Goal: Task Accomplishment & Management: Use online tool/utility

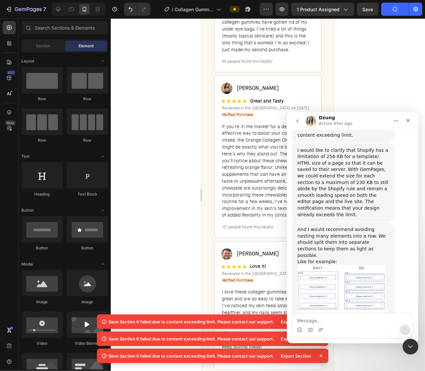
scroll to position [316, 0]
click at [373, 92] on div at bounding box center [268, 194] width 314 height 353
click at [54, 6] on div at bounding box center [58, 9] width 11 height 11
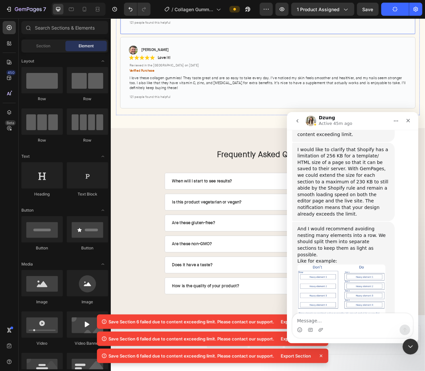
scroll to position [2807, 0]
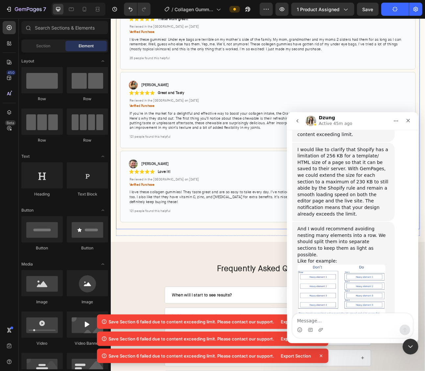
click at [272, 185] on div "Image [PERSON_NAME] Text Block Row Row Icon Icon Icon Icon Icon Icon List Love …" at bounding box center [307, 230] width 371 height 90
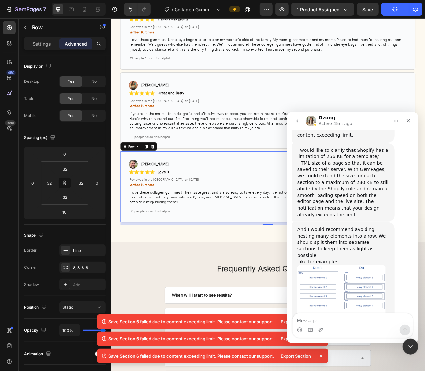
scroll to position [314, 0]
click at [406, 119] on icon "Close" at bounding box center [408, 120] width 5 height 5
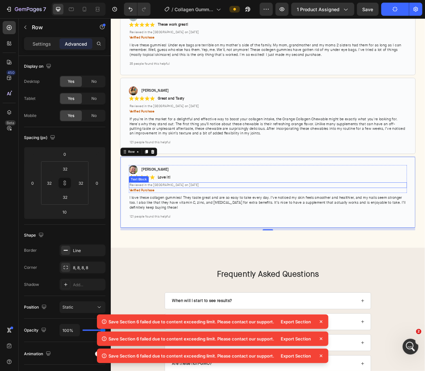
scroll to position [2799, 0]
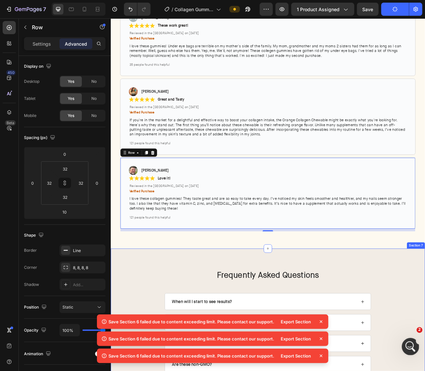
click at [405, 343] on div "Open Intercom Messenger" at bounding box center [410, 346] width 22 height 22
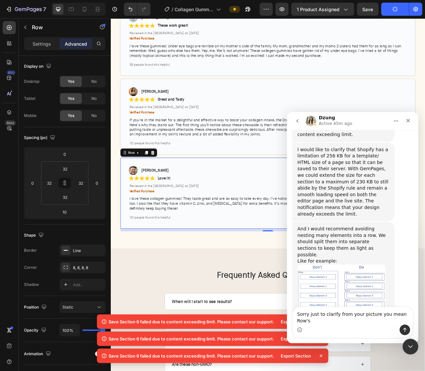
scroll to position [322, 0]
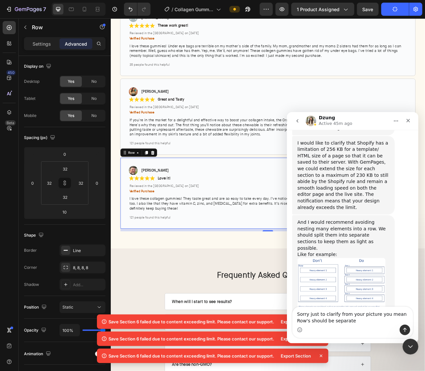
type textarea "Sorry just to clarify from your picture you mean Row's should be separated"
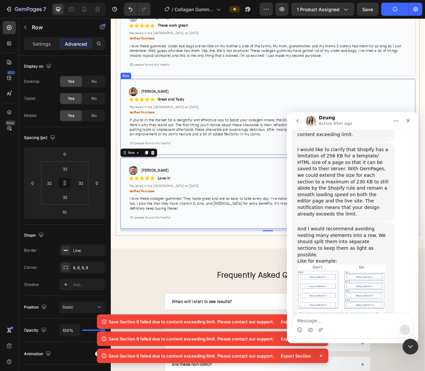
click at [139, 169] on div "Image [PERSON_NAME] Text Block Row Row Icon Icon Icon Icon Icon Icon List Great…" at bounding box center [307, 142] width 371 height 96
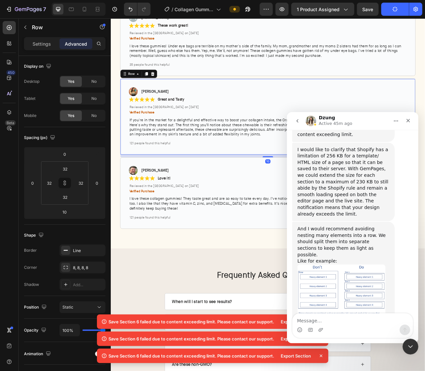
click at [135, 175] on div "Image [PERSON_NAME] Text Block Row Row Icon Icon Icon Icon Icon Icon List Great…" at bounding box center [307, 142] width 371 height 96
click at [139, 189] on div "10" at bounding box center [308, 190] width 370 height 3
click at [143, 193] on div "Image [PERSON_NAME] Text Block Row Row Icon Icon Icon Icon Icon Icon List Love …" at bounding box center [307, 238] width 371 height 90
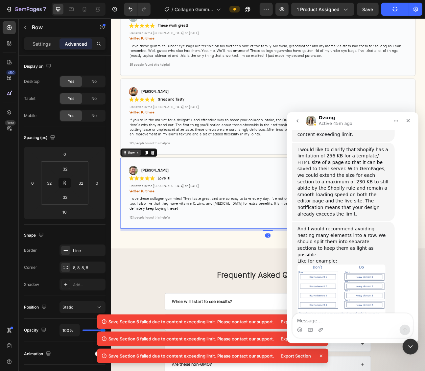
click at [139, 183] on div "Row" at bounding box center [136, 187] width 24 height 8
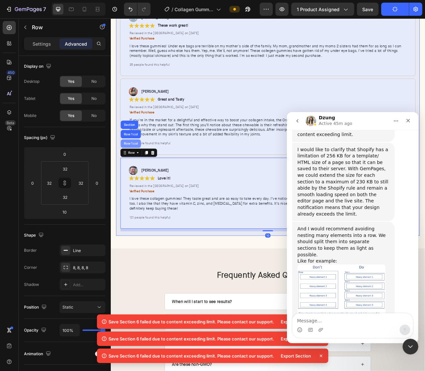
click at [137, 170] on div "Row 1 col" at bounding box center [135, 175] width 25 height 11
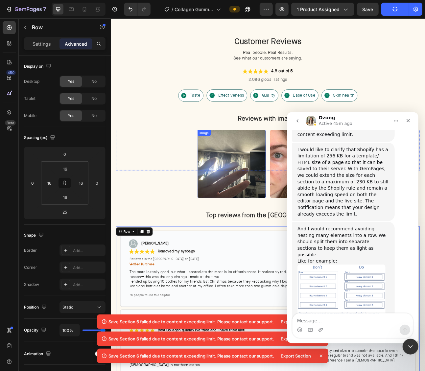
scroll to position [2109, 0]
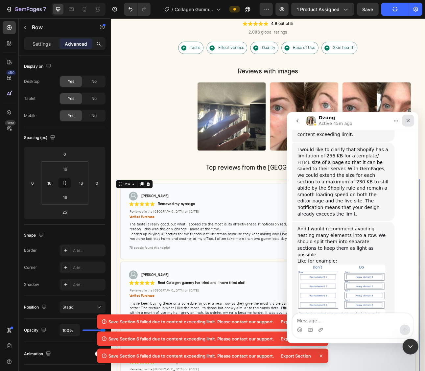
click at [410, 122] on icon "Close" at bounding box center [409, 121] width 4 height 4
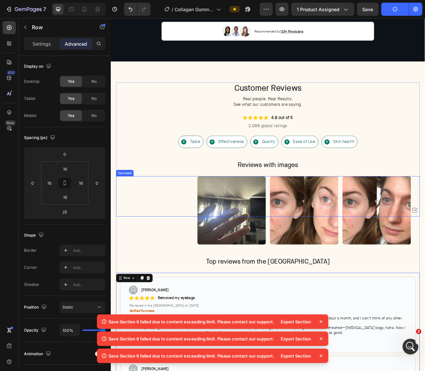
scroll to position [1992, 0]
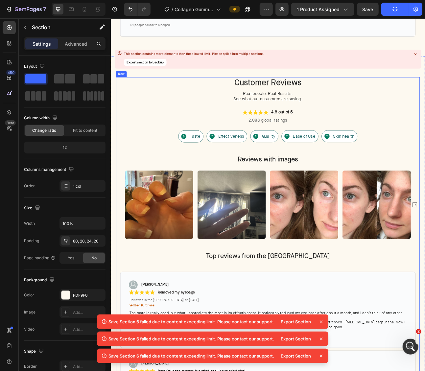
scroll to position [2964, 0]
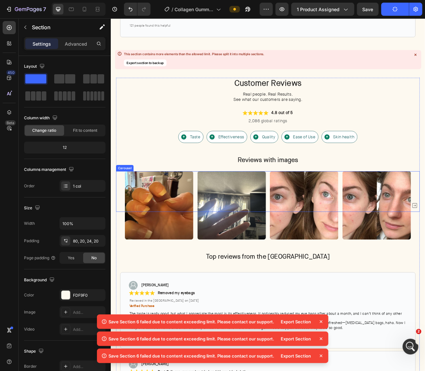
click at [124, 211] on div "Image Image Image Image Image Image Image Image Image Image Image Image Image I…" at bounding box center [308, 254] width 382 height 86
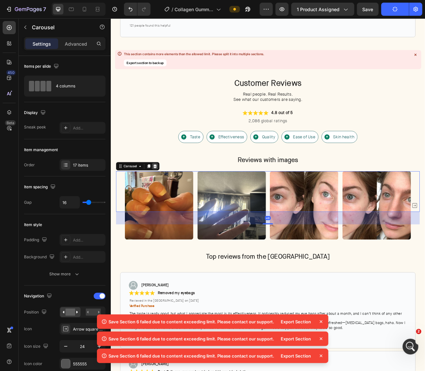
click at [164, 202] on icon at bounding box center [165, 204] width 5 height 5
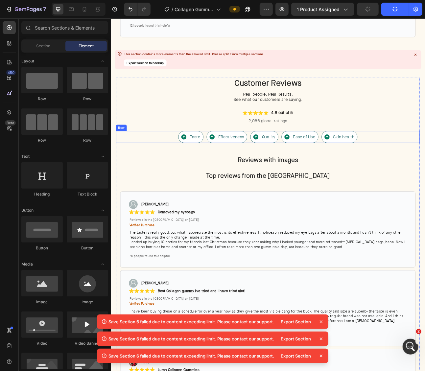
click at [191, 160] on div "Taste Item List Row Effectiveness Item List Row Quality Item List Row Ease of U…" at bounding box center [308, 167] width 382 height 15
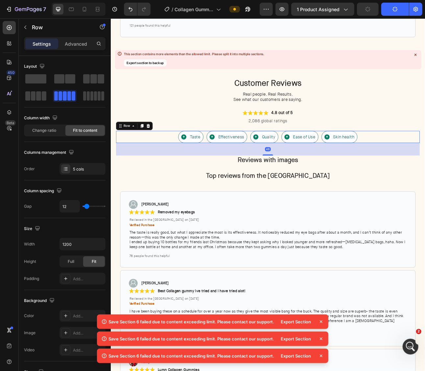
click at [158, 148] on div "Row" at bounding box center [140, 153] width 46 height 11
click at [255, 191] on p "Reviews with images" at bounding box center [308, 196] width 380 height 10
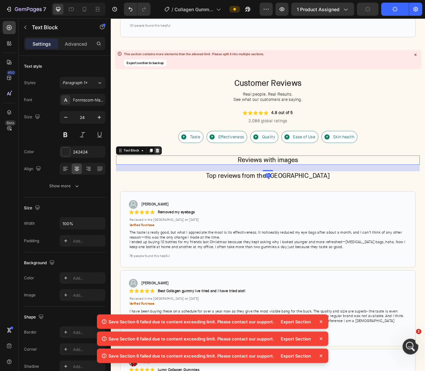
click at [167, 182] on icon at bounding box center [168, 184] width 5 height 5
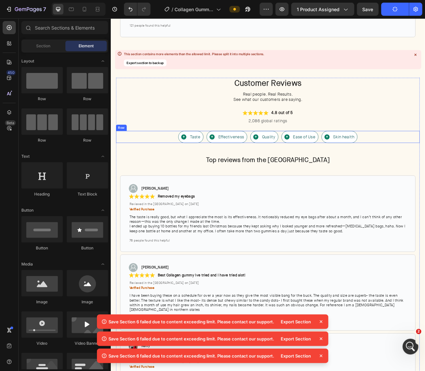
click at [178, 160] on div "Taste Item List Row Effectiveness Item List Row Quality Item List Row Ease of U…" at bounding box center [308, 167] width 382 height 15
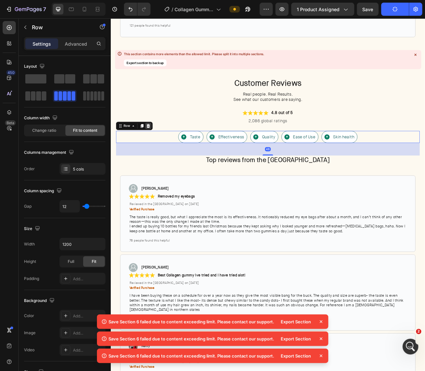
click at [160, 151] on icon at bounding box center [157, 153] width 5 height 5
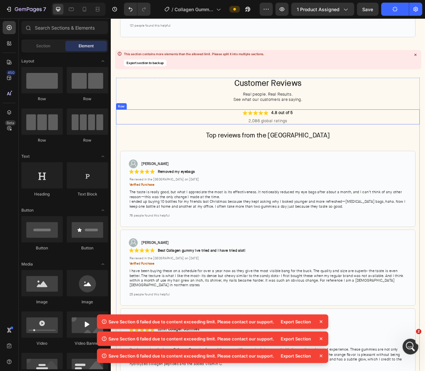
click at [221, 133] on div "Icon Icon Icon Icon Icon Icon List 4.8 out of 5 Text Block Row 2,086 global rat…" at bounding box center [308, 142] width 382 height 19
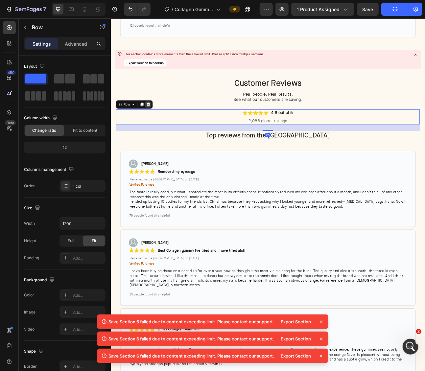
click at [157, 124] on icon at bounding box center [158, 126] width 4 height 5
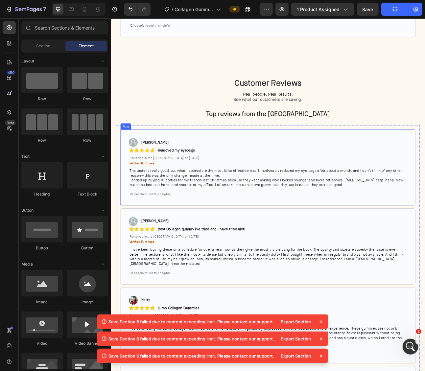
scroll to position [2930, 0]
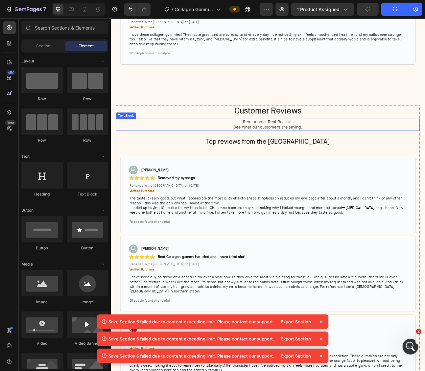
click at [238, 145] on p "Real people. Real Results. See what our customers are saying." at bounding box center [308, 152] width 380 height 14
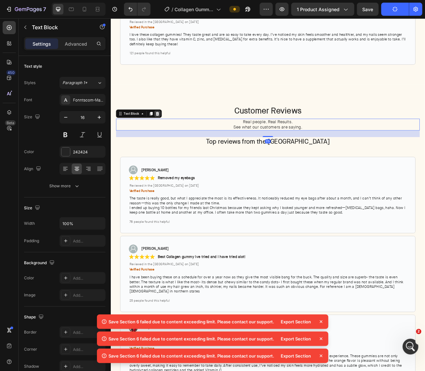
click at [171, 136] on icon at bounding box center [168, 138] width 5 height 5
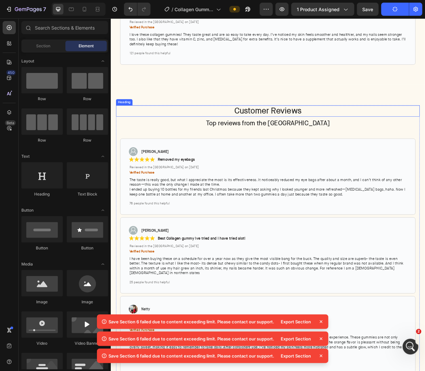
click at [234, 128] on h2 "Customer Reviews" at bounding box center [308, 135] width 382 height 14
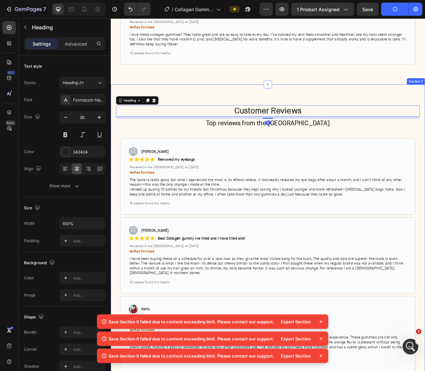
click at [169, 116] on div "Heading" at bounding box center [143, 121] width 53 height 11
click at [169, 117] on div at bounding box center [165, 121] width 8 height 8
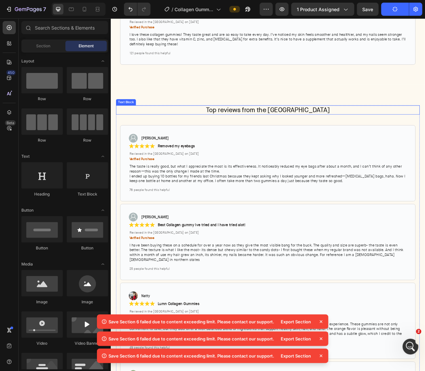
scroll to position [2893, 0]
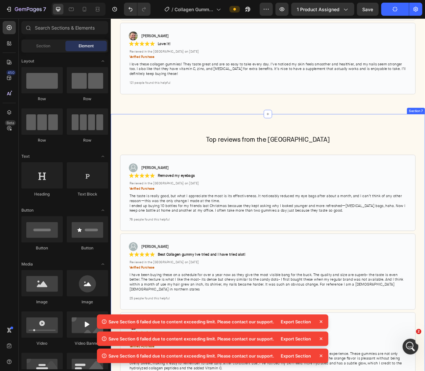
drag, startPoint x: 221, startPoint y: 147, endPoint x: 225, endPoint y: 145, distance: 4.6
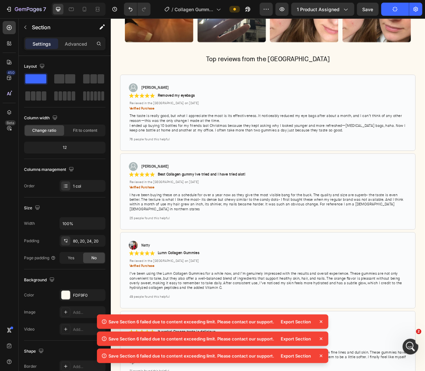
scroll to position [2116, 0]
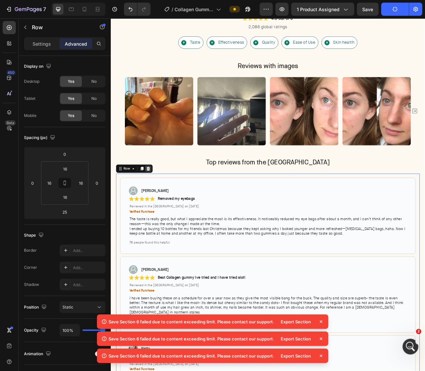
click at [157, 206] on icon at bounding box center [158, 207] width 4 height 5
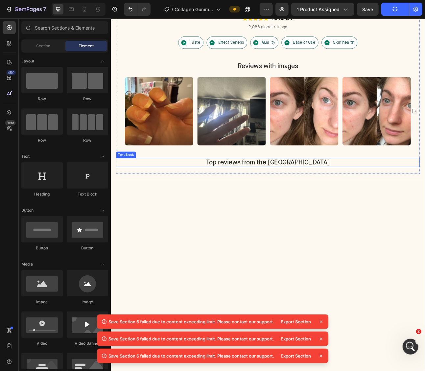
click at [241, 199] on p "Top reviews from the [GEOGRAPHIC_DATA]" at bounding box center [308, 199] width 380 height 10
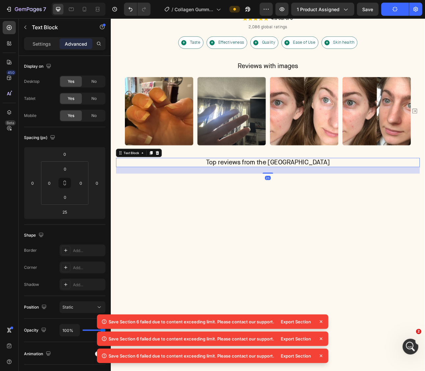
drag, startPoint x: 168, startPoint y: 188, endPoint x: 199, endPoint y: 202, distance: 34.3
click at [168, 188] on icon at bounding box center [169, 187] width 4 height 5
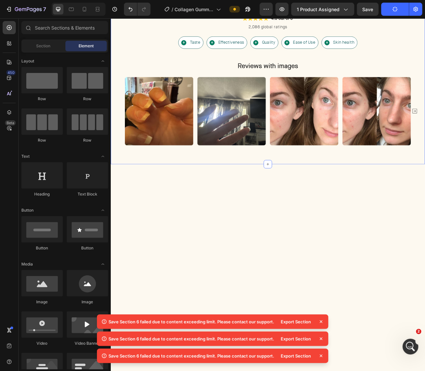
click at [200, 194] on div "Customer Reviews Heading Real people. Real Results. See what our customers are …" at bounding box center [308, 75] width 395 height 254
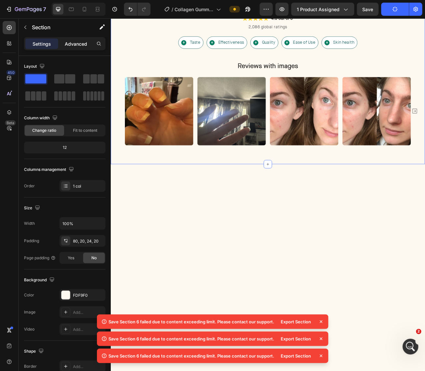
click at [74, 45] on p "Advanced" at bounding box center [76, 43] width 22 height 7
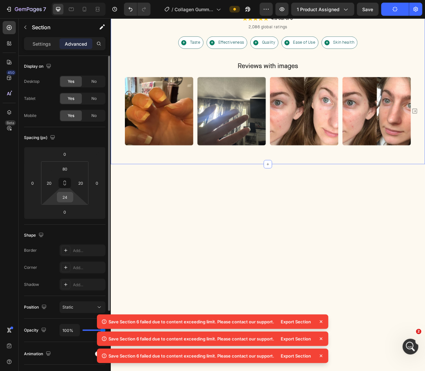
click at [66, 199] on input "24" at bounding box center [65, 197] width 13 height 10
type input "0"
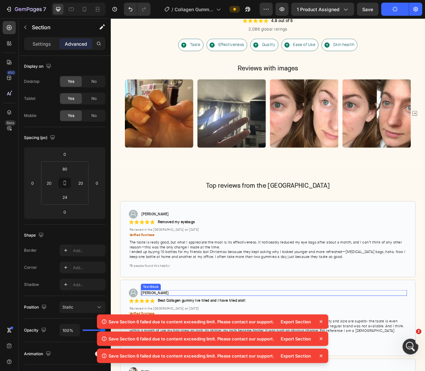
scroll to position [2102, 0]
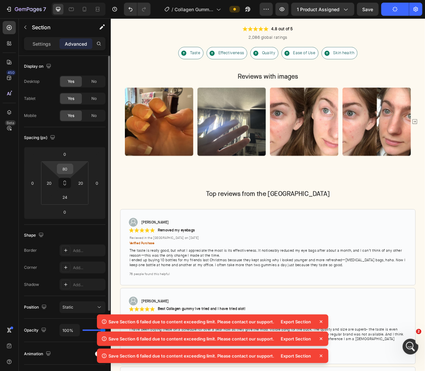
click at [72, 168] on div "80" at bounding box center [65, 169] width 16 height 11
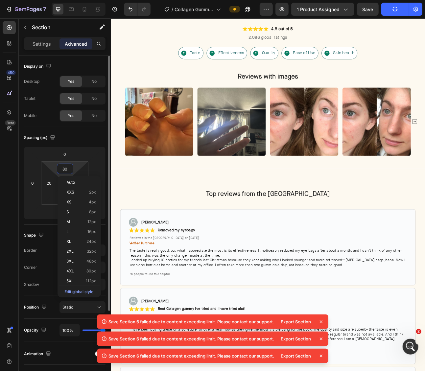
click at [66, 168] on input "80" at bounding box center [65, 169] width 13 height 10
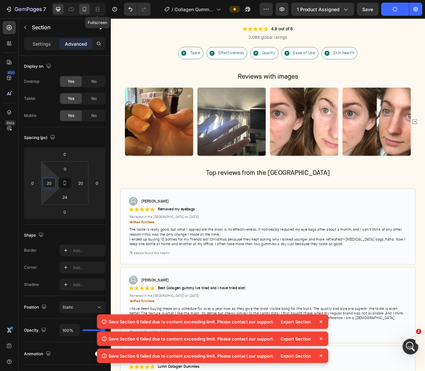
click at [86, 12] on icon at bounding box center [84, 9] width 7 height 7
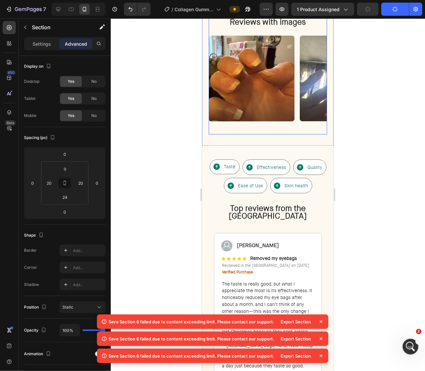
type input "42"
type input "14"
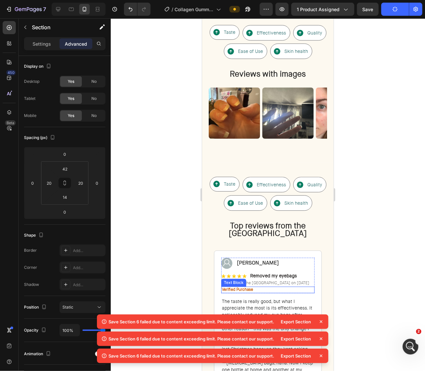
scroll to position [2031, 0]
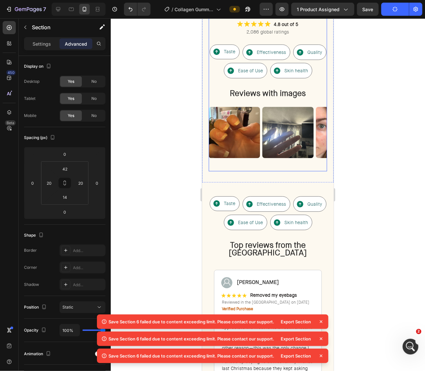
click at [296, 160] on div "Image Image Image Image Image Image Image Image Image Image Image Image Image I…" at bounding box center [268, 139] width 118 height 64
click at [295, 179] on div "Customer Reviews Heading Real people. Real Results. See what our customers are …" at bounding box center [268, 74] width 132 height 216
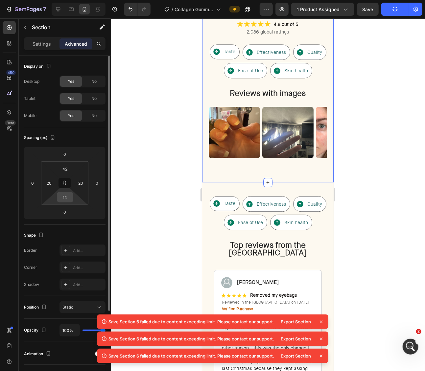
click at [60, 197] on input "14" at bounding box center [65, 197] width 13 height 10
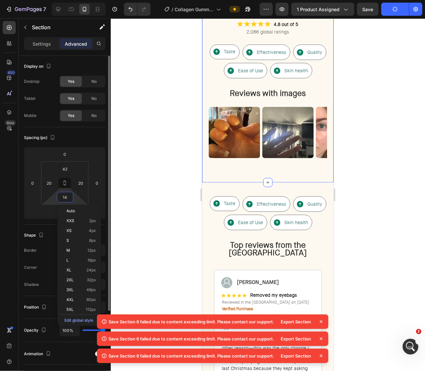
type input "0"
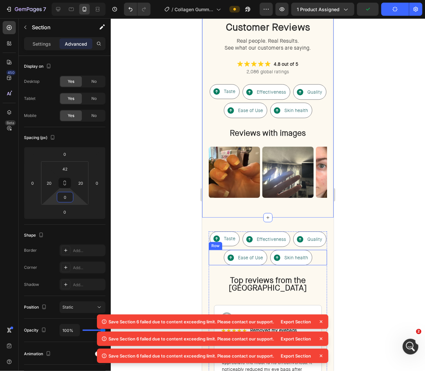
scroll to position [2036, 0]
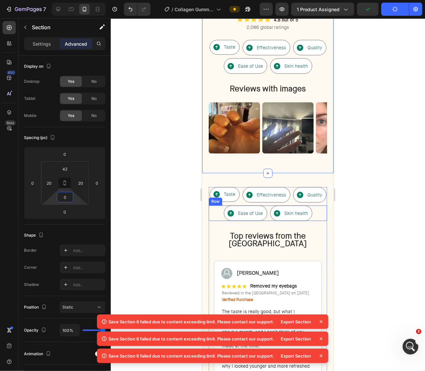
click at [216, 214] on div "Ease of Use Item List Row Skin health Item List Row Row" at bounding box center [268, 212] width 118 height 15
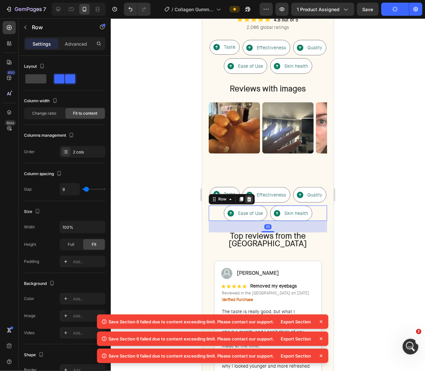
click at [249, 196] on icon at bounding box center [248, 198] width 5 height 5
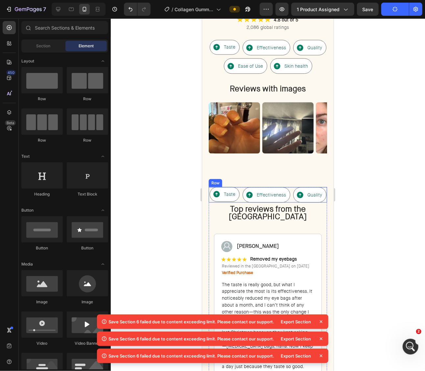
click at [239, 196] on div "Taste Item List Row" at bounding box center [225, 194] width 30 height 15
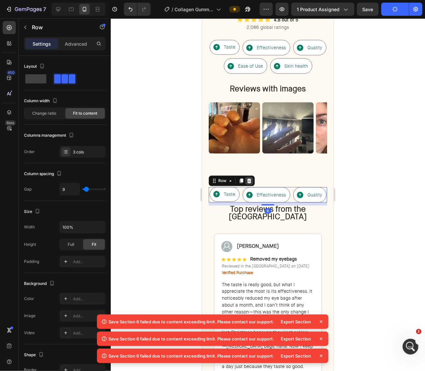
click at [247, 180] on icon at bounding box center [249, 180] width 4 height 5
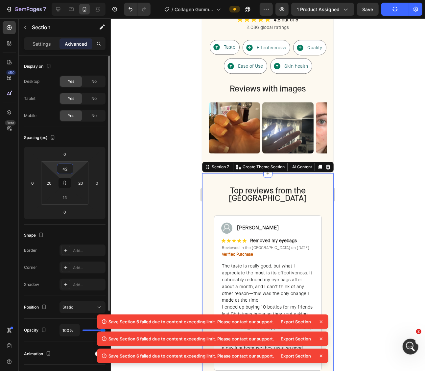
click at [65, 165] on input "42" at bounding box center [65, 169] width 13 height 10
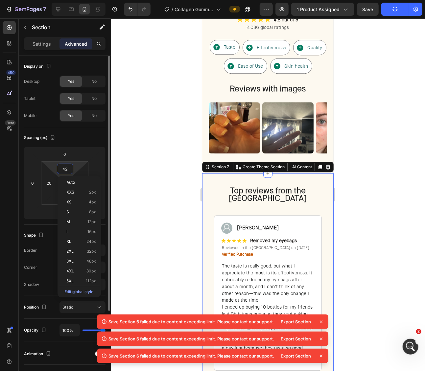
click at [64, 167] on input "42" at bounding box center [65, 169] width 13 height 10
type input "0"
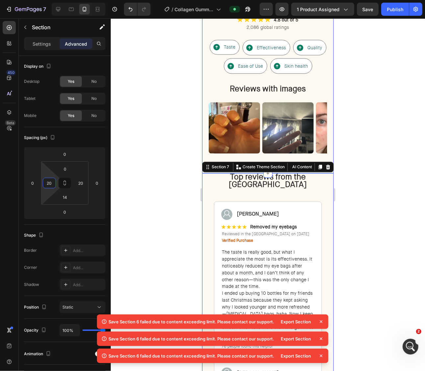
click at [401, 146] on div at bounding box center [268, 194] width 314 height 353
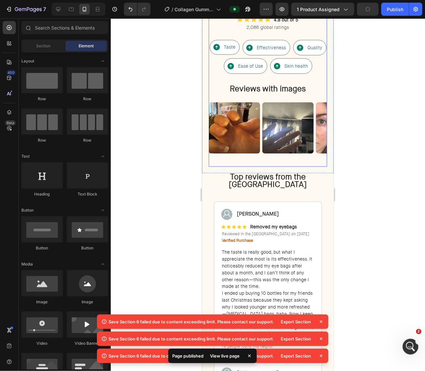
click at [289, 157] on div "Image Image Image Image Image Image Image Image Image Image Image Image Image I…" at bounding box center [268, 134] width 118 height 64
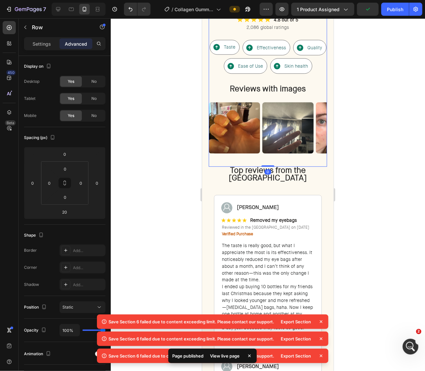
drag, startPoint x: 271, startPoint y: 171, endPoint x: 272, endPoint y: 161, distance: 9.6
click at [272, 161] on div "Customer Reviews Heading Real people. Real Results. See what our customers are …" at bounding box center [268, 71] width 118 height 191
type input "0"
click at [399, 156] on div at bounding box center [268, 194] width 314 height 353
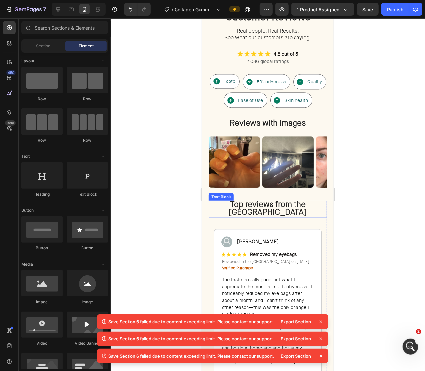
scroll to position [1997, 0]
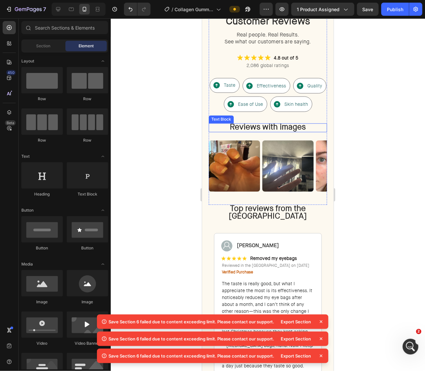
click at [304, 126] on strong "Reviews with images" at bounding box center [268, 127] width 76 height 10
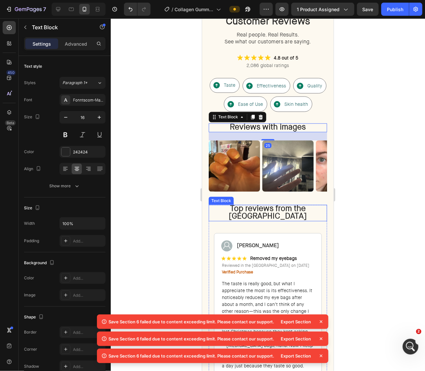
click at [289, 207] on strong "Top reviews from the [GEOGRAPHIC_DATA]" at bounding box center [268, 212] width 78 height 18
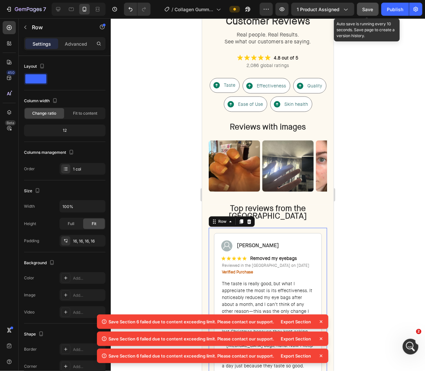
click at [373, 11] on span "Save" at bounding box center [368, 10] width 11 height 6
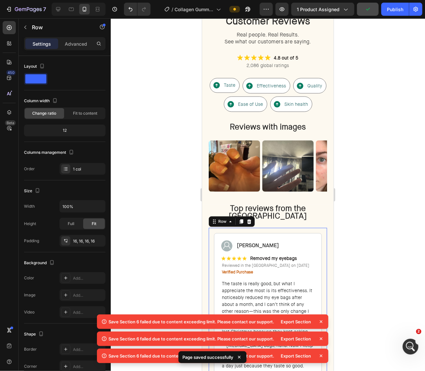
click at [325, 332] on div "Save Section 6 failed due to content exceeding limit. Please contact our suppor…" at bounding box center [213, 339] width 232 height 14
click at [322, 322] on icon at bounding box center [321, 322] width 7 height 7
click at [322, 349] on div "Save Section 6 failed due to content exceeding limit. Please contact our suppor…" at bounding box center [213, 356] width 232 height 14
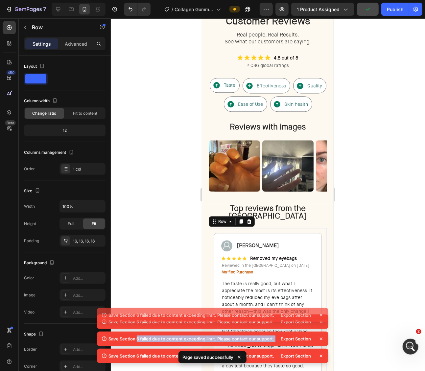
click at [322, 322] on icon at bounding box center [321, 322] width 7 height 7
click at [322, 336] on icon at bounding box center [321, 339] width 7 height 7
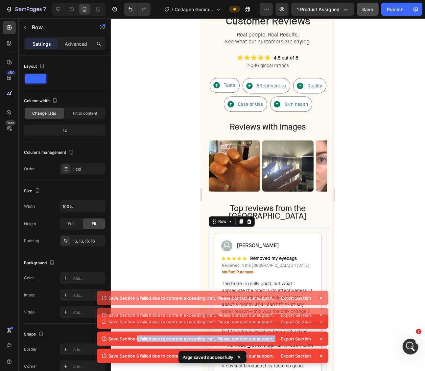
click at [322, 322] on div "Save Section 6 failed due to content exceeding limit. Please contact our suppor…" at bounding box center [213, 324] width 232 height 86
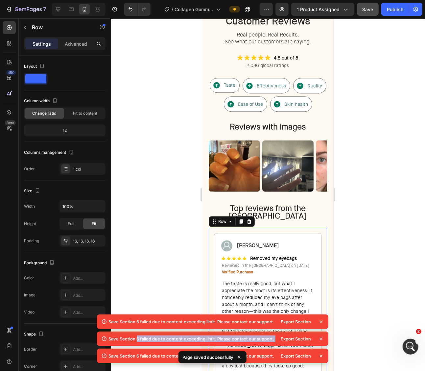
click at [322, 322] on icon at bounding box center [321, 322] width 7 height 7
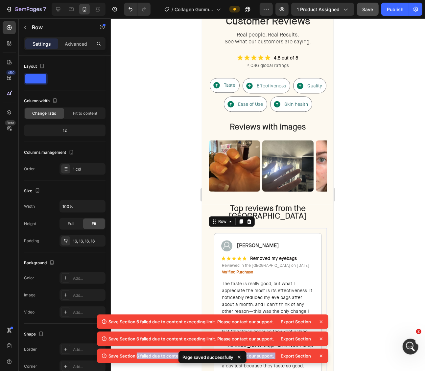
click at [322, 336] on icon at bounding box center [321, 339] width 7 height 7
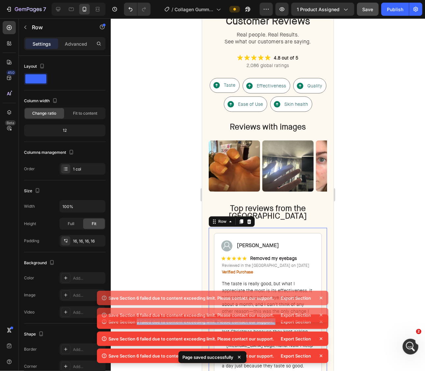
click at [322, 322] on div "Save Section 6 failed due to content exceeding limit. Please contact our suppor…" at bounding box center [213, 324] width 232 height 86
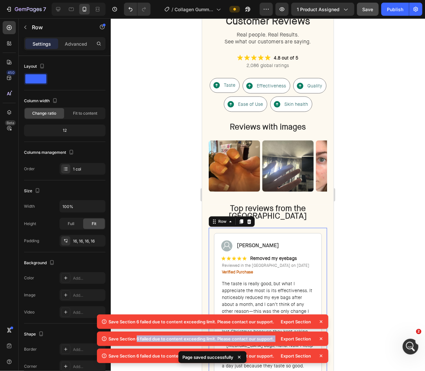
click at [322, 322] on icon at bounding box center [321, 322] width 7 height 7
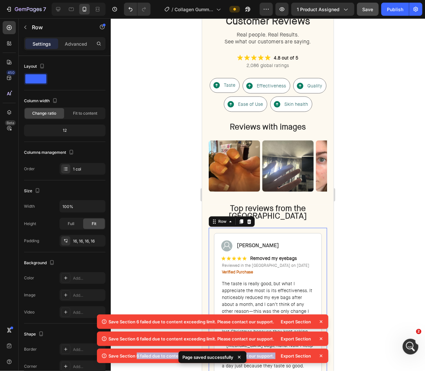
click at [322, 349] on div "Save Section 6 failed due to content exceeding limit. Please contact our suppor…" at bounding box center [213, 356] width 232 height 14
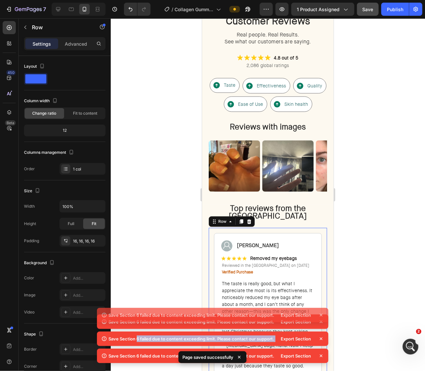
click at [322, 322] on icon at bounding box center [321, 322] width 7 height 7
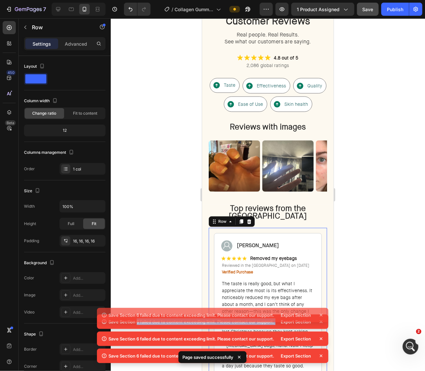
click at [322, 322] on div "Save Section 6 failed due to content exceeding limit. Please contact our suppor…" at bounding box center [213, 332] width 232 height 68
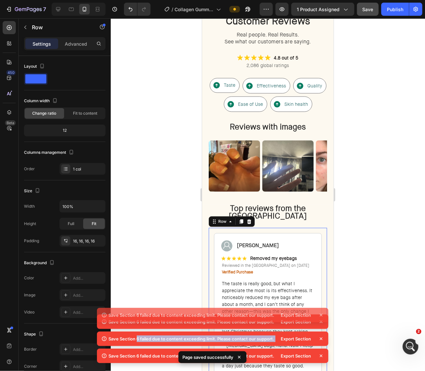
click at [322, 322] on icon at bounding box center [321, 322] width 7 height 7
click at [322, 332] on div "Save Section 6 failed due to content exceeding limit. Please contact our suppor…" at bounding box center [213, 339] width 232 height 14
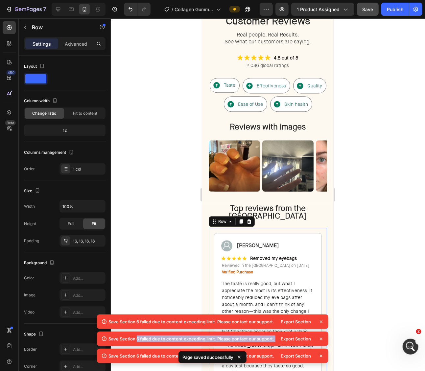
click at [322, 322] on icon at bounding box center [321, 322] width 7 height 7
click at [322, 332] on div "Save Section 6 failed due to content exceeding limit. Please contact our suppor…" at bounding box center [213, 339] width 232 height 14
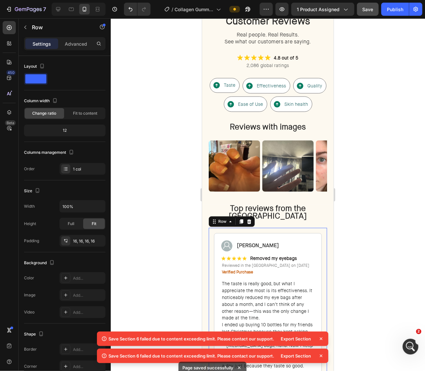
click at [321, 340] on icon at bounding box center [321, 339] width 7 height 7
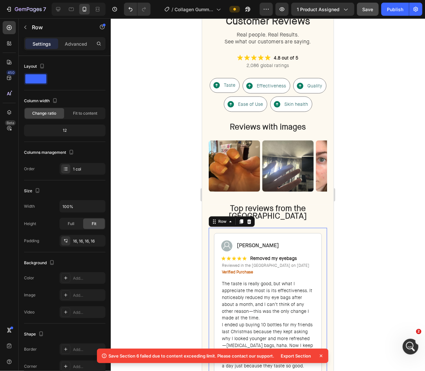
click at [321, 354] on icon at bounding box center [321, 356] width 7 height 7
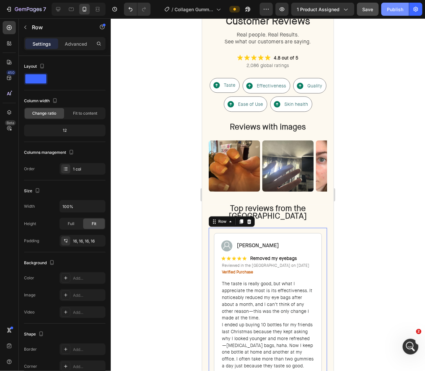
click at [389, 11] on div "Publish" at bounding box center [395, 9] width 16 height 7
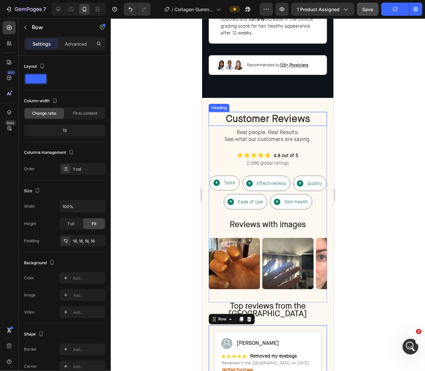
scroll to position [1989, 0]
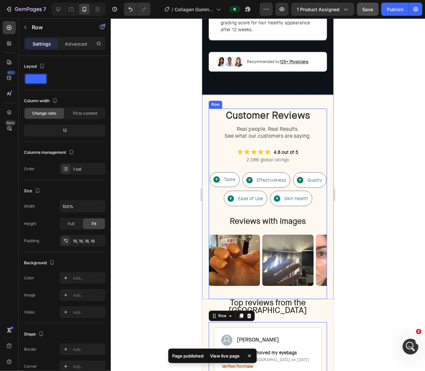
click at [227, 218] on div "Customer Reviews Heading Real people. Real Results. See what our customers are …" at bounding box center [268, 203] width 118 height 191
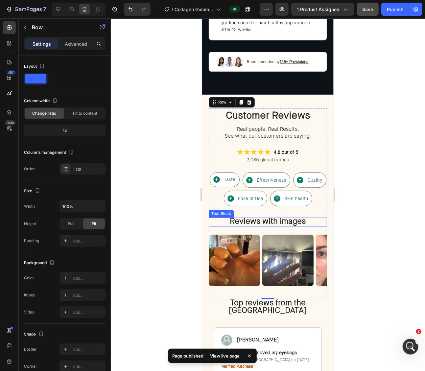
click at [221, 218] on p "Reviews with images" at bounding box center [267, 222] width 117 height 8
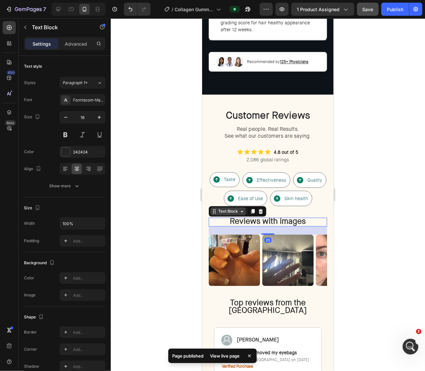
click at [223, 208] on div "Text Block" at bounding box center [228, 211] width 22 height 6
click at [366, 181] on div at bounding box center [268, 194] width 314 height 353
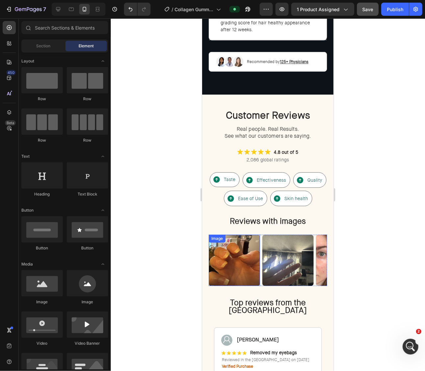
click at [256, 241] on img at bounding box center [234, 260] width 51 height 51
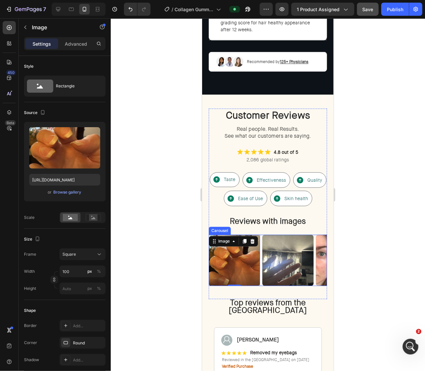
click at [260, 239] on div "Image 0 Image Image Image Image Image Image Image Image Image Image Image Image…" at bounding box center [268, 260] width 118 height 51
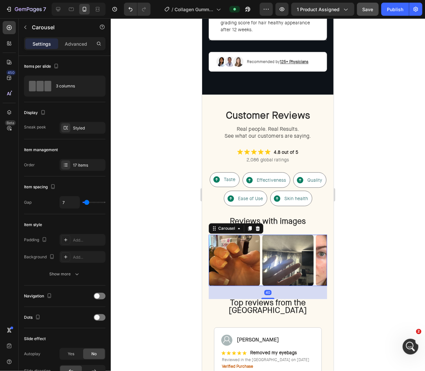
click at [281, 239] on img at bounding box center [287, 260] width 51 height 51
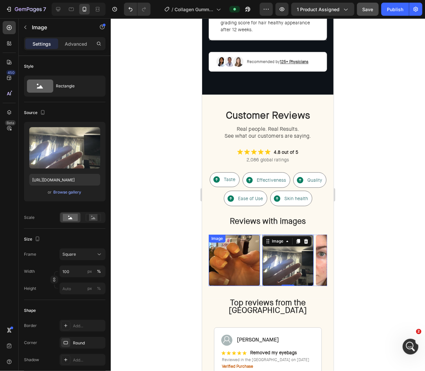
click at [241, 245] on img at bounding box center [234, 260] width 51 height 51
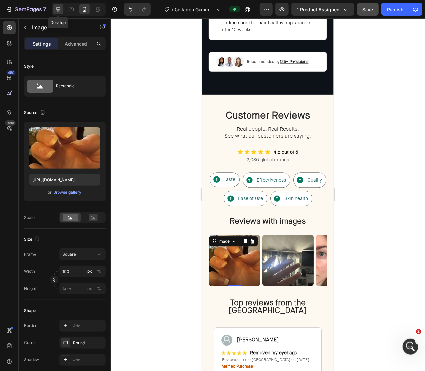
click at [61, 10] on div at bounding box center [58, 9] width 11 height 11
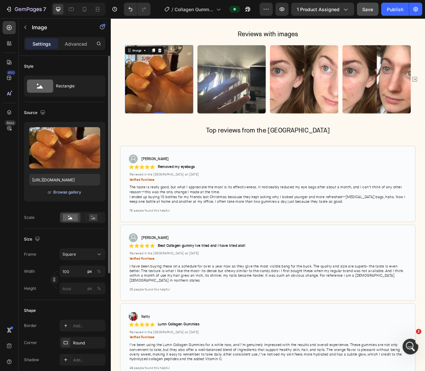
scroll to position [2165, 0]
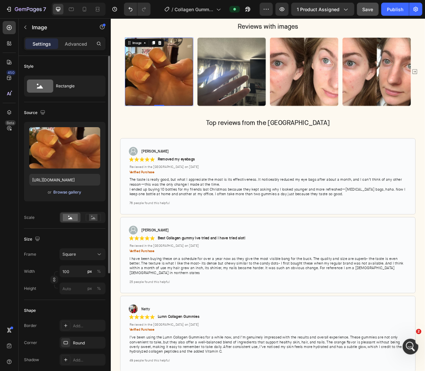
click at [75, 191] on div "Browse gallery" at bounding box center [68, 192] width 28 height 6
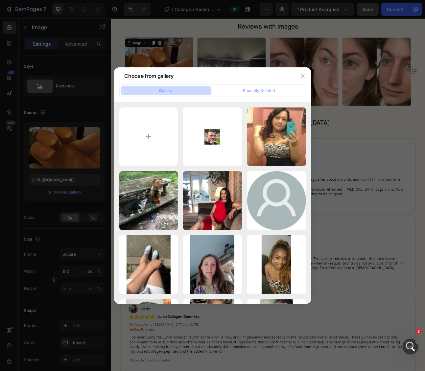
type input "C:\fakepath\71syHBgLJcL.jpg"
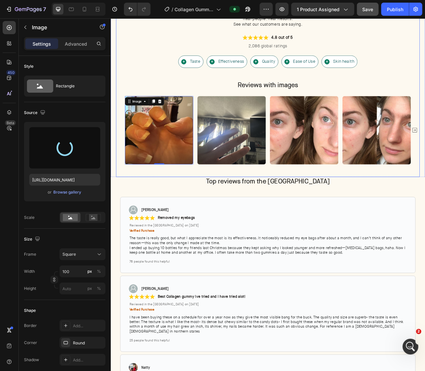
scroll to position [2091, 0]
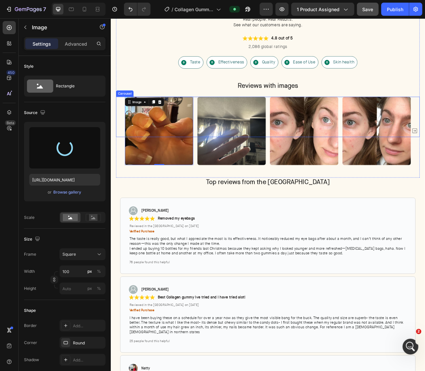
type input "[URL][DOMAIN_NAME]"
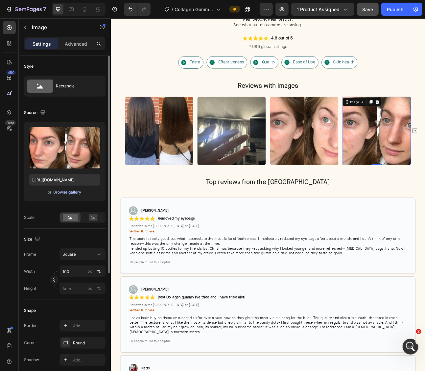
click at [56, 193] on div "Browse gallery" at bounding box center [68, 192] width 28 height 6
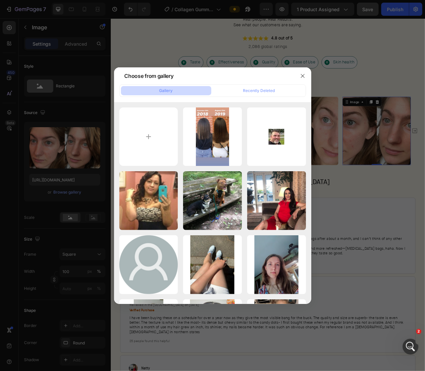
type input "C:\fakepath\51HPZ0XYG8L.jpg"
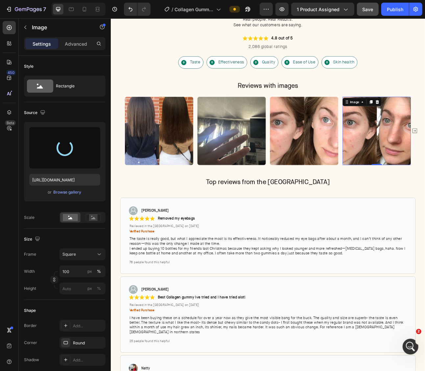
type input "[URL][DOMAIN_NAME]"
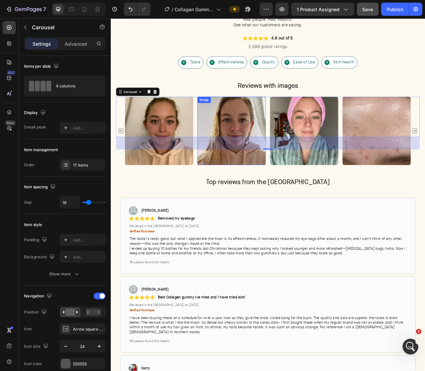
click at [362, 135] on img at bounding box center [354, 160] width 86 height 86
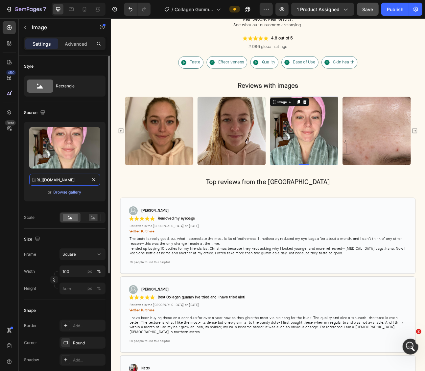
click at [62, 176] on input "[URL][DOMAIN_NAME]" at bounding box center [64, 180] width 71 height 12
click at [245, 149] on img at bounding box center [262, 160] width 86 height 86
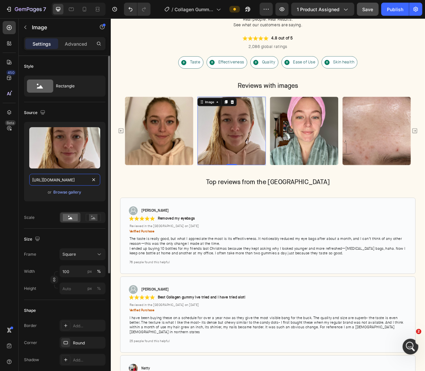
click at [72, 180] on input "[URL][DOMAIN_NAME]" at bounding box center [64, 180] width 71 height 12
paste input "ea10384c-9831-473a-8a2b-aad744a89950"
type input "[URL][DOMAIN_NAME]"
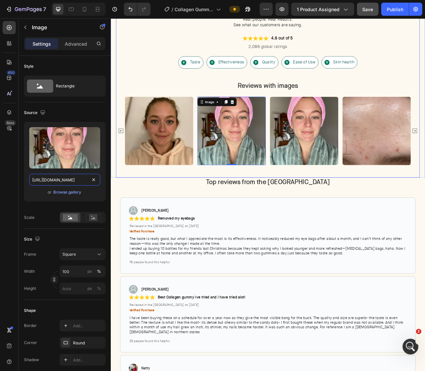
scroll to position [0, 202]
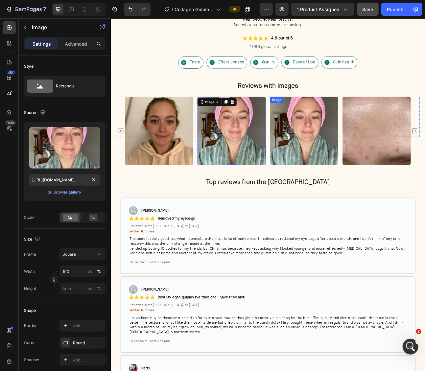
click at [344, 146] on img at bounding box center [354, 160] width 86 height 86
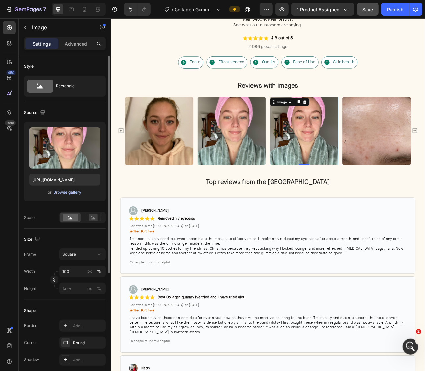
click at [61, 192] on div "Browse gallery" at bounding box center [68, 192] width 28 height 6
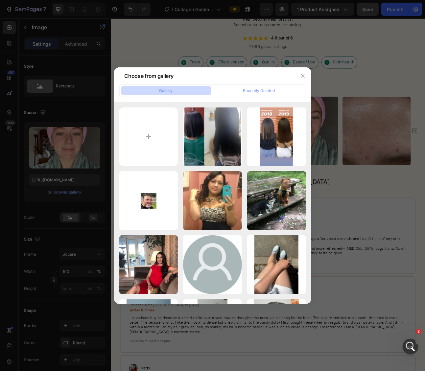
type input "C:\fakepath\C1Kz94dzM8S._SY250_.jpg"
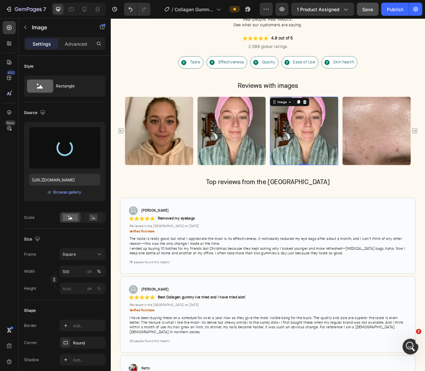
type input "[URL][DOMAIN_NAME]"
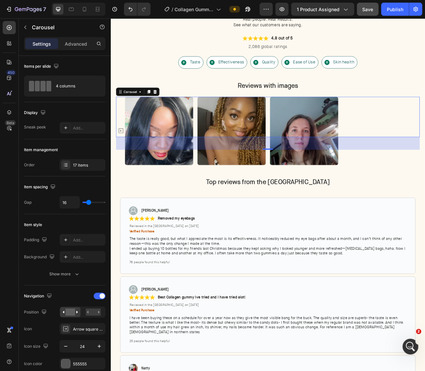
click at [425, 159] on div "Image Image Image Image Image Image Image Image Image Image Image Image Image I…" at bounding box center [308, 160] width 382 height 86
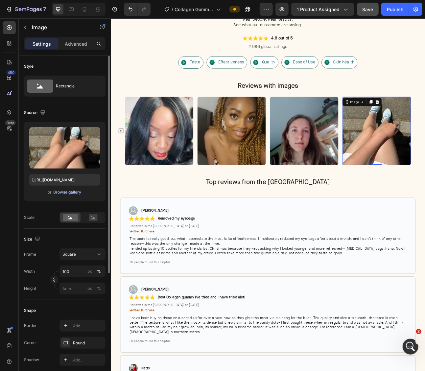
click at [66, 190] on div "Browse gallery" at bounding box center [68, 192] width 28 height 6
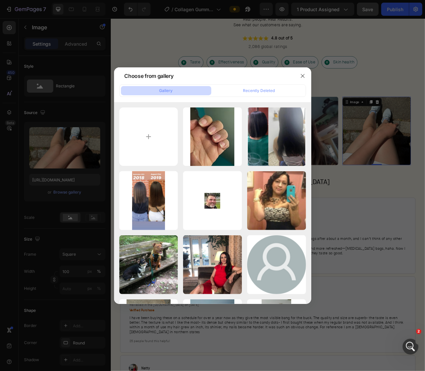
type input "C:\fakepath\71jCLp+cTHL._SY250_.jpg"
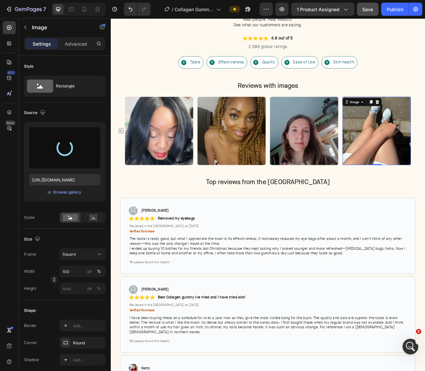
type input "[URL][DOMAIN_NAME]"
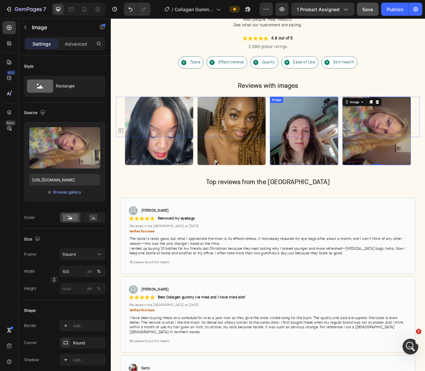
click at [356, 145] on img at bounding box center [354, 160] width 86 height 86
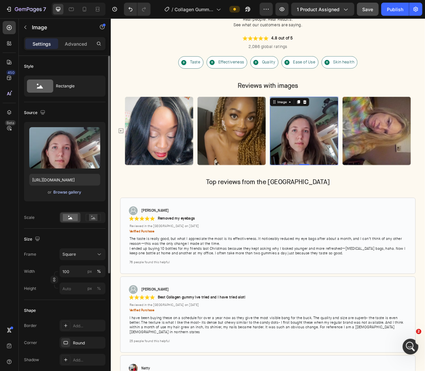
click at [65, 191] on div "Browse gallery" at bounding box center [68, 192] width 28 height 6
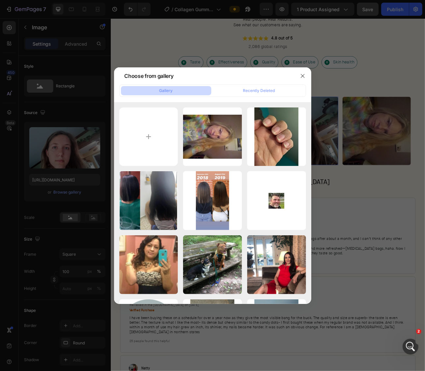
type input "C:\fakepath\91tcBEuzURL._SY250_.jpg"
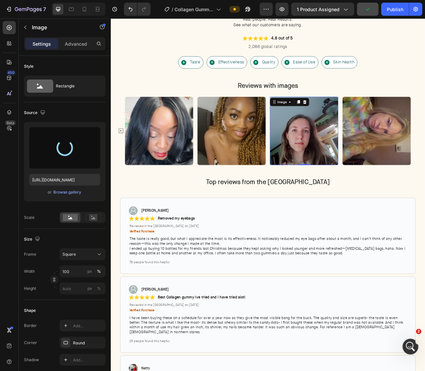
type input "[URL][DOMAIN_NAME]"
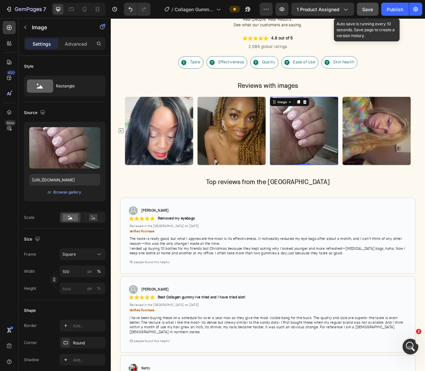
click at [368, 9] on span "Save" at bounding box center [368, 10] width 11 height 6
click at [398, 11] on div "Publish" at bounding box center [395, 9] width 16 height 7
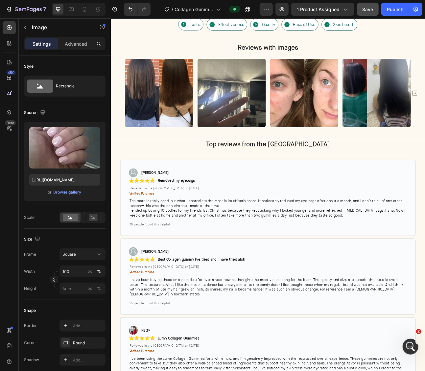
scroll to position [1515, 0]
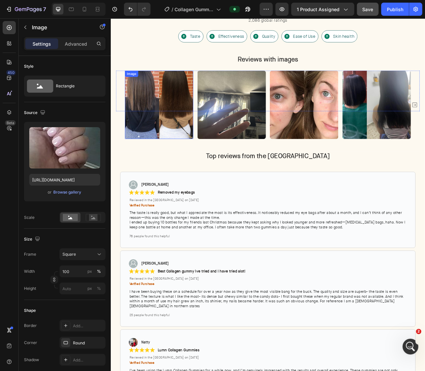
click at [176, 132] on img at bounding box center [171, 127] width 86 height 86
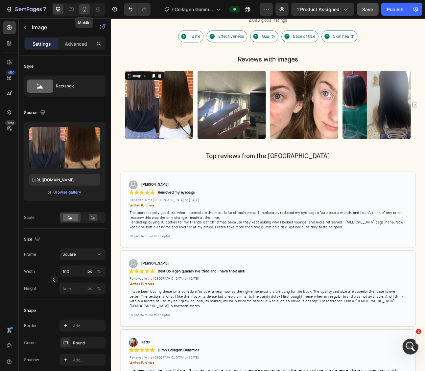
click at [86, 9] on icon at bounding box center [84, 9] width 7 height 7
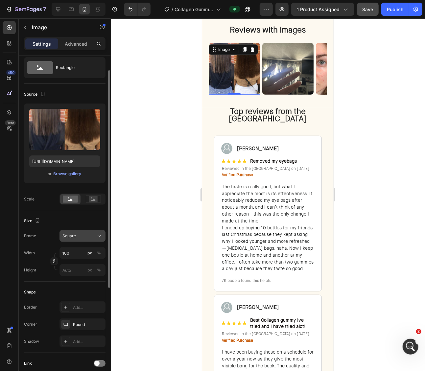
scroll to position [18, 0]
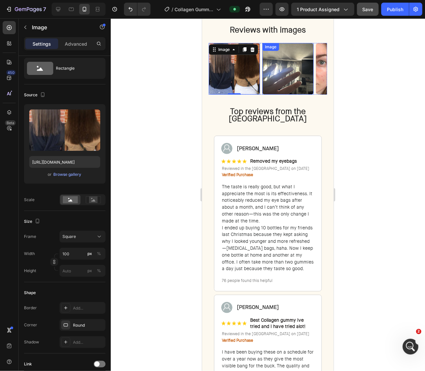
click at [280, 73] on img at bounding box center [287, 68] width 51 height 51
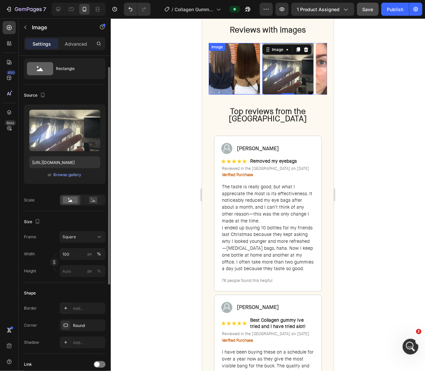
click at [230, 74] on img at bounding box center [234, 68] width 51 height 51
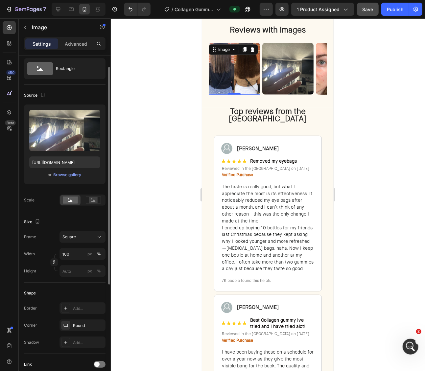
scroll to position [17, 0]
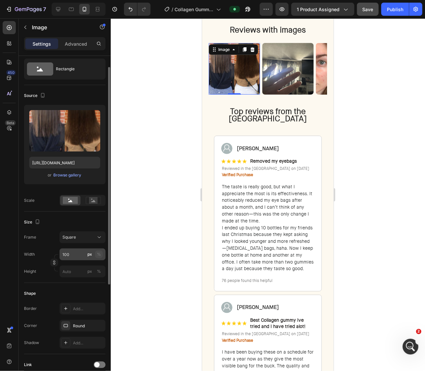
click at [99, 255] on div "%" at bounding box center [99, 255] width 4 height 6
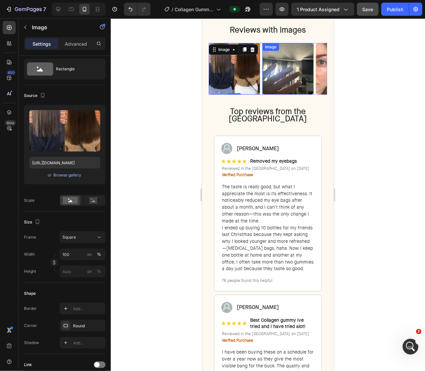
click at [286, 70] on img at bounding box center [287, 68] width 51 height 51
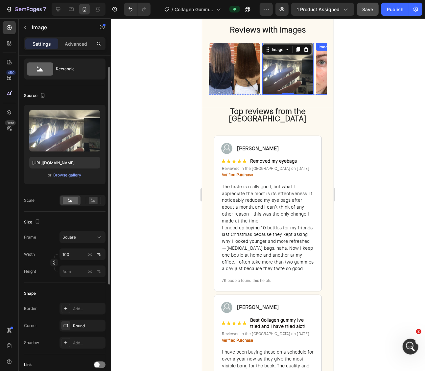
click at [320, 63] on img at bounding box center [341, 68] width 51 height 51
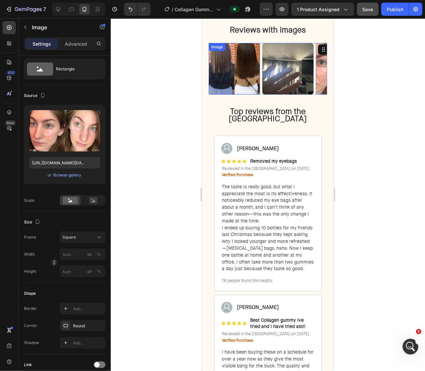
click at [240, 68] on img at bounding box center [234, 68] width 51 height 51
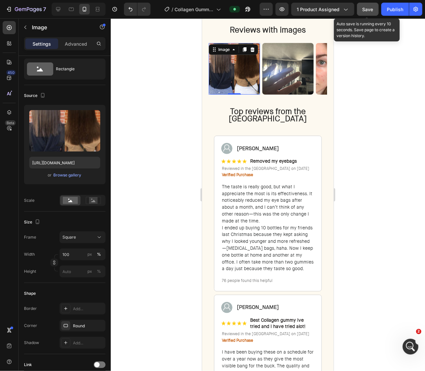
click at [372, 10] on span "Save" at bounding box center [368, 10] width 11 height 6
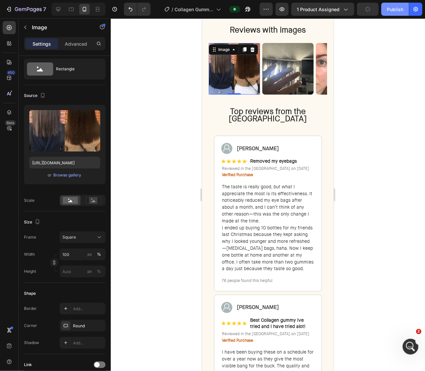
click at [398, 10] on div "Publish" at bounding box center [395, 9] width 16 height 7
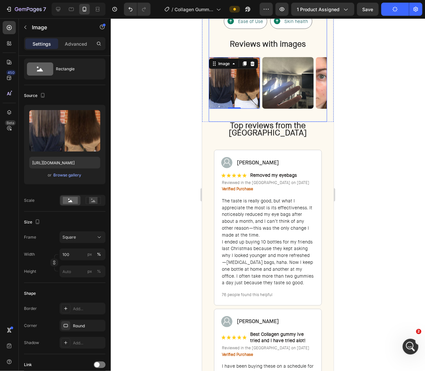
scroll to position [1473, 0]
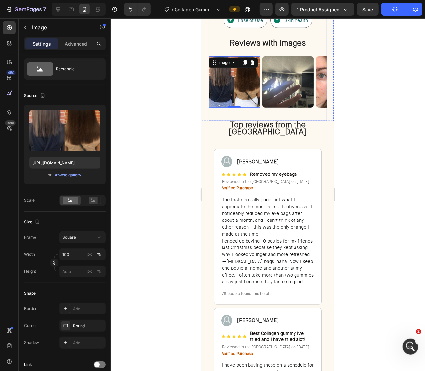
click at [281, 113] on div "Image 0 Image Image Image Image Image Image Image Image Image Image Image Image…" at bounding box center [268, 88] width 118 height 64
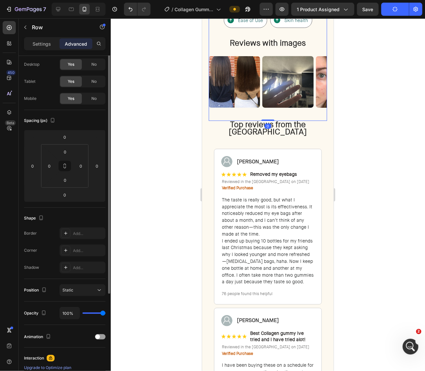
scroll to position [0, 0]
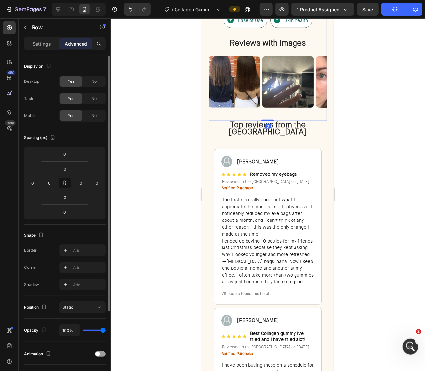
click at [382, 119] on div at bounding box center [268, 194] width 314 height 353
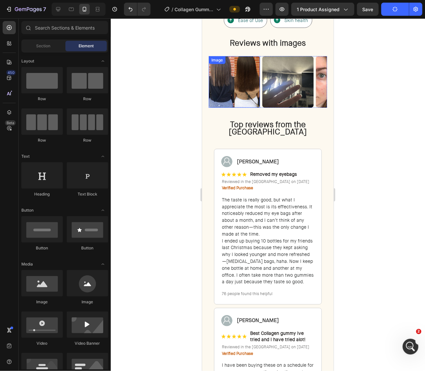
click at [259, 105] on div at bounding box center [234, 81] width 51 height 51
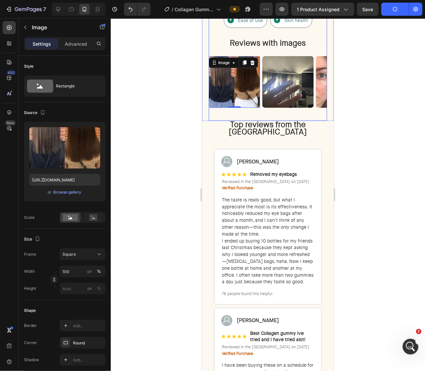
click at [263, 109] on div "Image 0 Image Image Image Image Image Image Image Image Image Image Image Image…" at bounding box center [268, 88] width 118 height 64
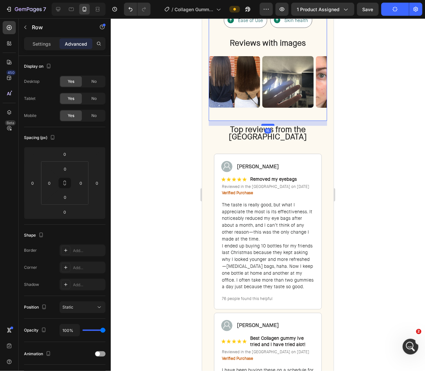
drag, startPoint x: 266, startPoint y: 118, endPoint x: 270, endPoint y: 123, distance: 6.3
click at [270, 124] on div at bounding box center [267, 125] width 13 height 2
type input "15"
click at [354, 119] on div at bounding box center [268, 194] width 314 height 353
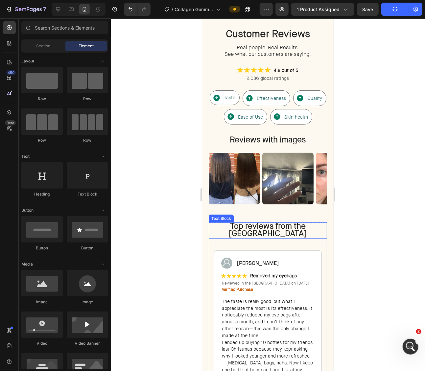
scroll to position [1367, 0]
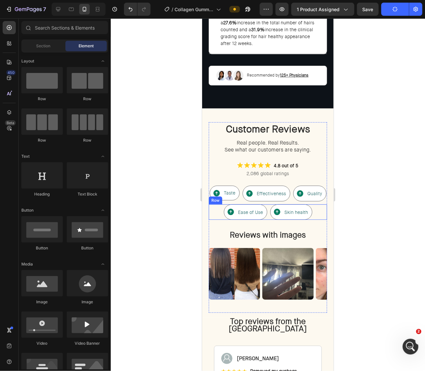
click at [318, 204] on div "Ease of Use Item List Row Skin health Item List Row Row" at bounding box center [268, 211] width 118 height 15
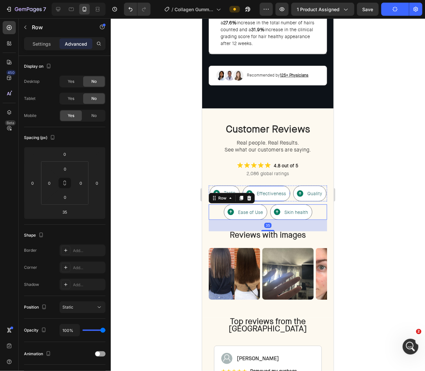
click at [365, 182] on div at bounding box center [268, 194] width 314 height 353
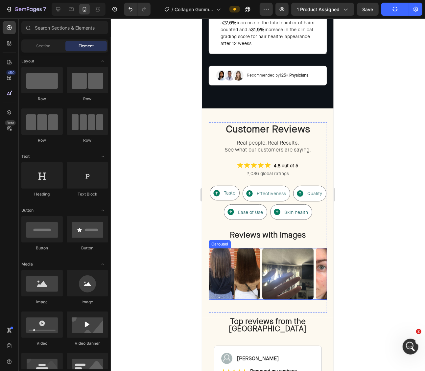
scroll to position [1414, 0]
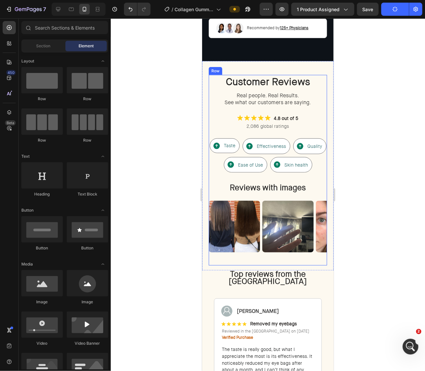
click at [262, 242] on div "Image Image Image Image Image Image Image Image Image Image Image Image Image I…" at bounding box center [268, 233] width 118 height 64
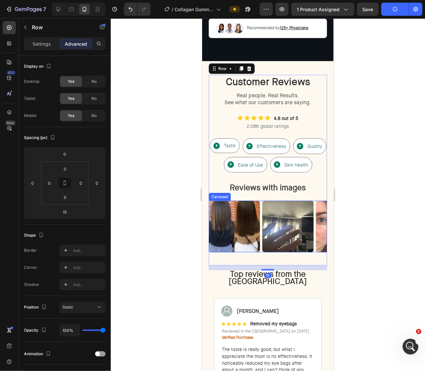
click at [261, 237] on div "Image Image Image Image Image Image Image Image Image Image Image Image Image I…" at bounding box center [268, 226] width 118 height 51
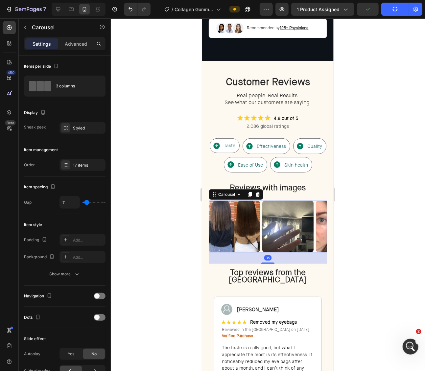
drag, startPoint x: 270, startPoint y: 253, endPoint x: 282, endPoint y: 260, distance: 14.1
click at [272, 263] on div at bounding box center [267, 263] width 13 height 1
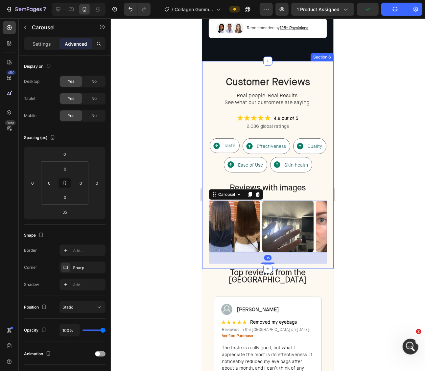
click at [282, 255] on div "Customer Reviews Heading Real people. Real Results. See what our customers are …" at bounding box center [268, 172] width 118 height 194
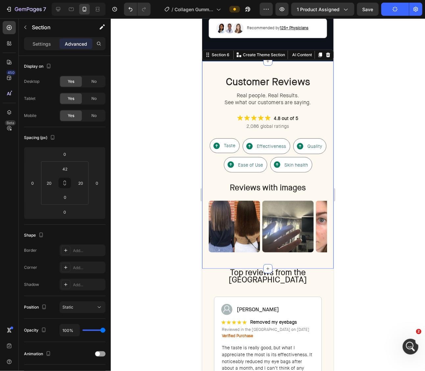
click at [347, 238] on div at bounding box center [268, 194] width 314 height 353
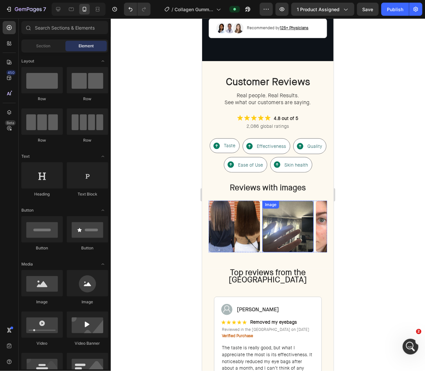
click at [287, 213] on img at bounding box center [287, 226] width 51 height 51
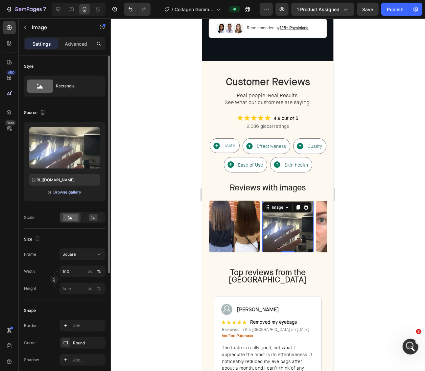
click at [59, 191] on div "Browse gallery" at bounding box center [68, 192] width 28 height 6
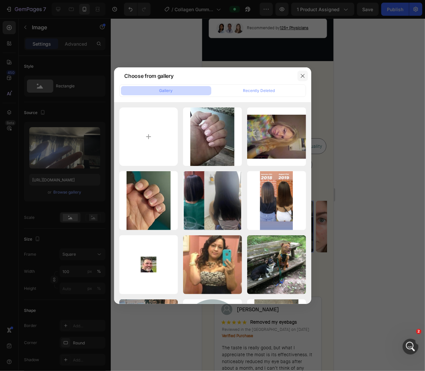
click at [308, 74] on button "button" at bounding box center [303, 76] width 11 height 11
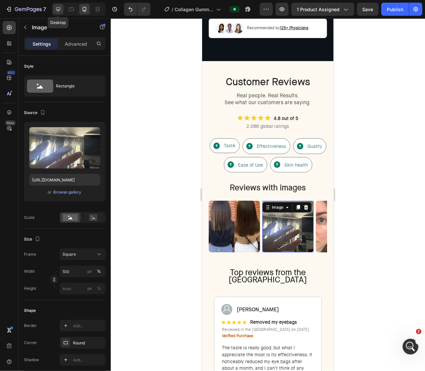
click at [58, 7] on icon at bounding box center [58, 9] width 7 height 7
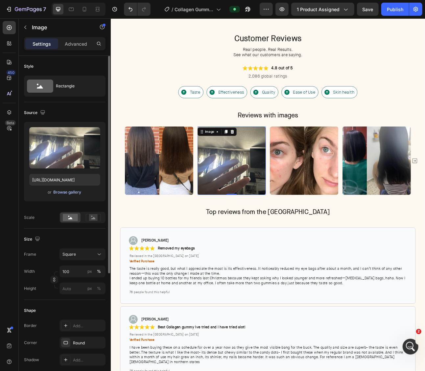
scroll to position [1557, 0]
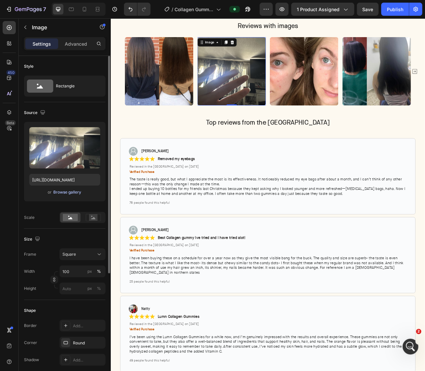
click at [74, 192] on div "Browse gallery" at bounding box center [68, 192] width 28 height 6
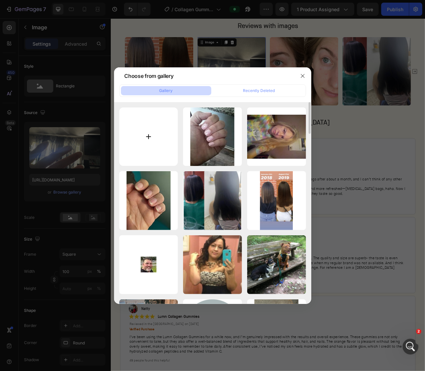
click at [165, 142] on input "file" at bounding box center [148, 137] width 59 height 59
type input "C:\fakepath\Screenshot [DATE] 14.02.51.png"
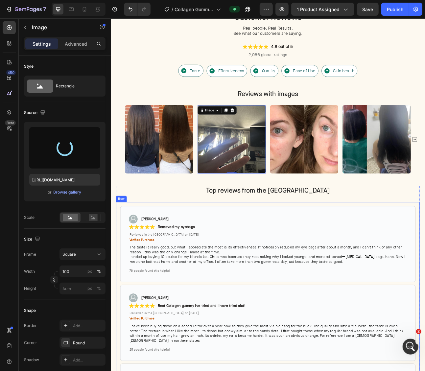
scroll to position [1467, 0]
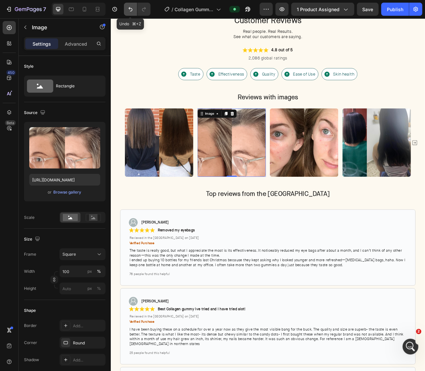
click at [130, 6] on button "Undo/Redo" at bounding box center [130, 9] width 13 height 13
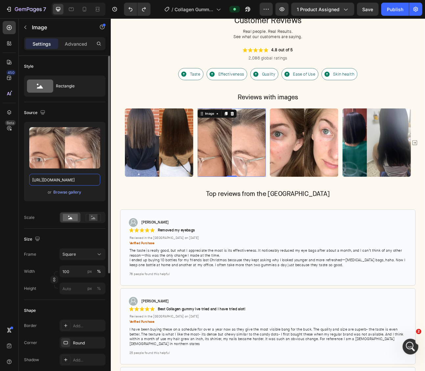
click at [64, 177] on input "[URL][DOMAIN_NAME]" at bounding box center [64, 180] width 71 height 12
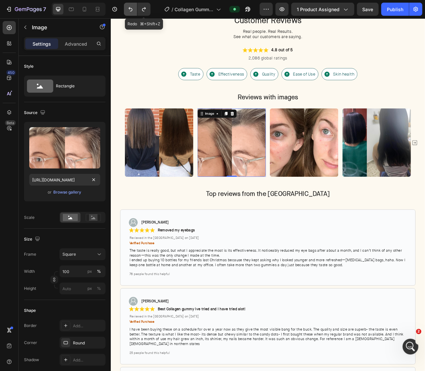
click at [131, 10] on icon "Undo/Redo" at bounding box center [130, 9] width 7 height 7
type input "[URL][DOMAIN_NAME]"
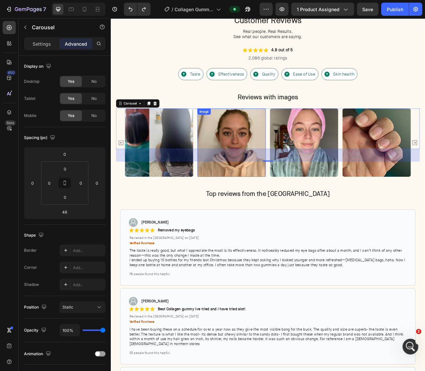
click at [283, 160] on img at bounding box center [262, 175] width 86 height 86
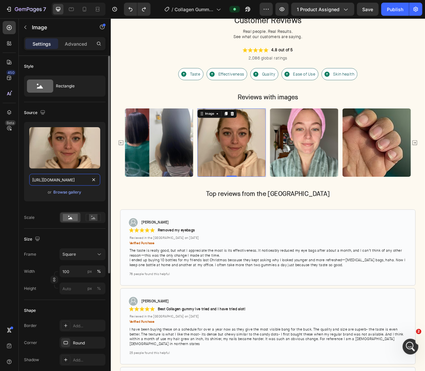
click at [61, 178] on input "[URL][DOMAIN_NAME]" at bounding box center [64, 180] width 71 height 12
paste input "[DOMAIN_NAME]"
type input "[URL][DOMAIN_NAME]"
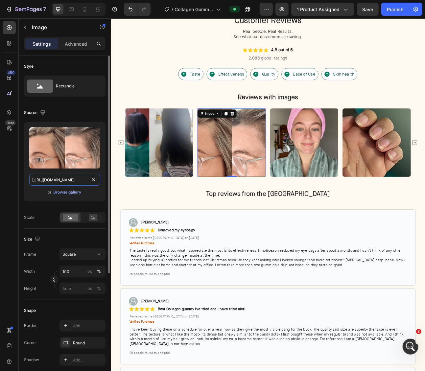
scroll to position [0, 201]
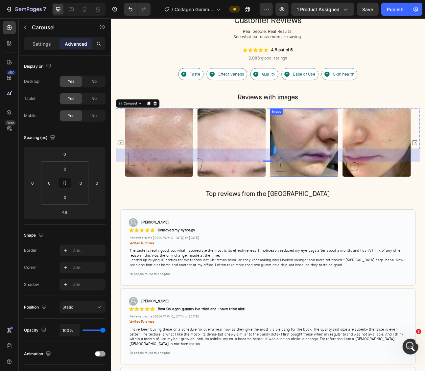
click at [357, 144] on img at bounding box center [354, 175] width 86 height 86
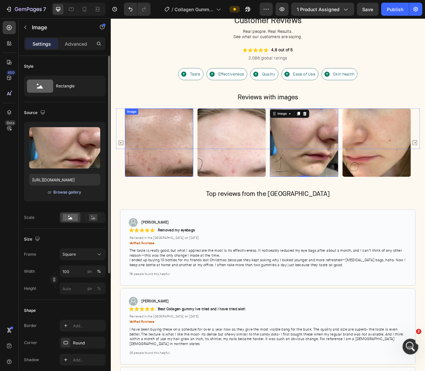
click at [67, 192] on div "Browse gallery" at bounding box center [68, 192] width 28 height 6
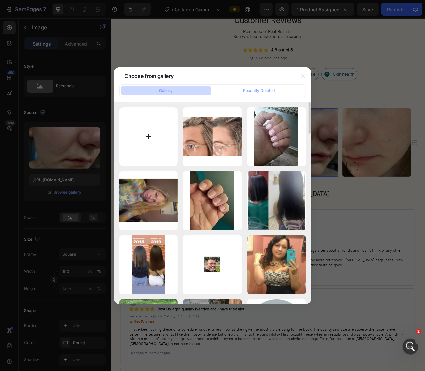
click at [134, 143] on input "file" at bounding box center [148, 137] width 59 height 59
type input "C:\fakepath\Screenshot [DATE] 14.02.56.png"
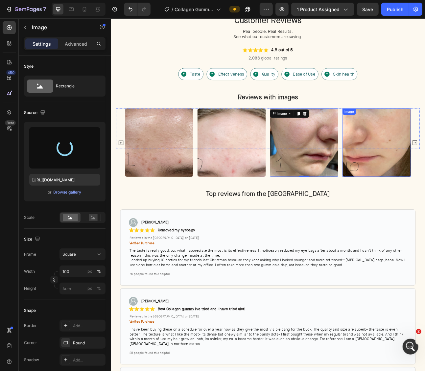
type input "[URL][DOMAIN_NAME]"
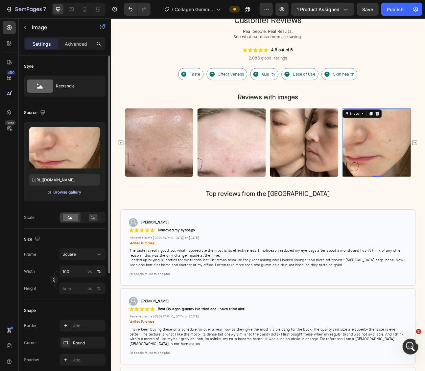
click at [68, 195] on div "Browse gallery" at bounding box center [68, 192] width 28 height 6
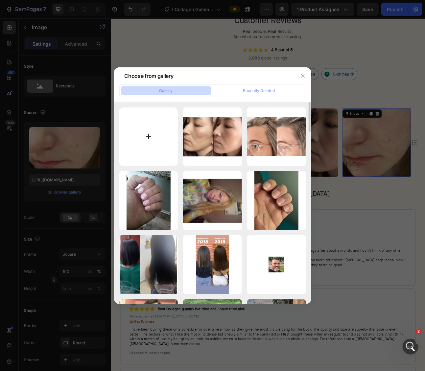
click at [153, 147] on input "file" at bounding box center [148, 137] width 59 height 59
type input "C:\fakepath\Screenshot [DATE] 14.03.01.png"
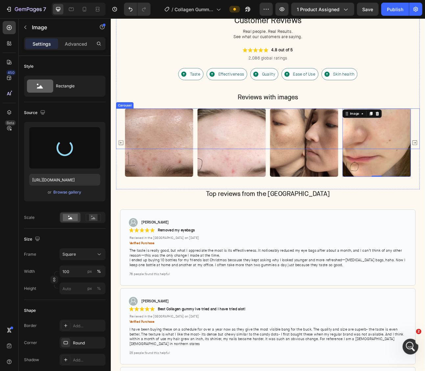
type input "[URL][DOMAIN_NAME]"
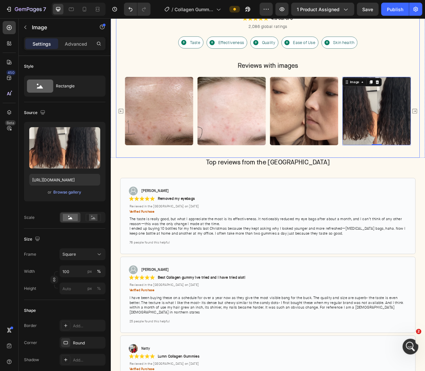
scroll to position [1508, 0]
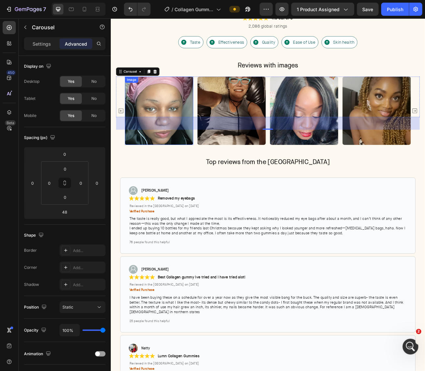
click at [195, 121] on img at bounding box center [171, 134] width 86 height 86
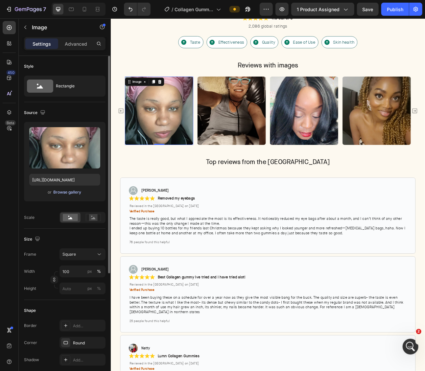
click at [63, 192] on div "Browse gallery" at bounding box center [68, 192] width 28 height 6
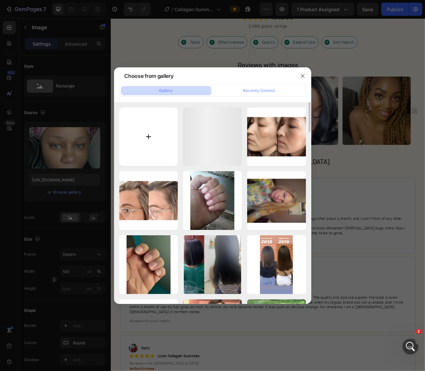
click at [163, 121] on input "file" at bounding box center [148, 137] width 59 height 59
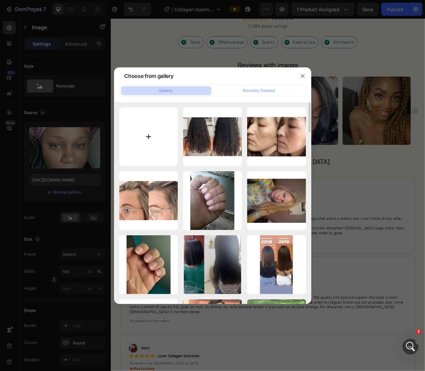
type input "C:\fakepath\Screenshot [DATE] 14.03.09.png"
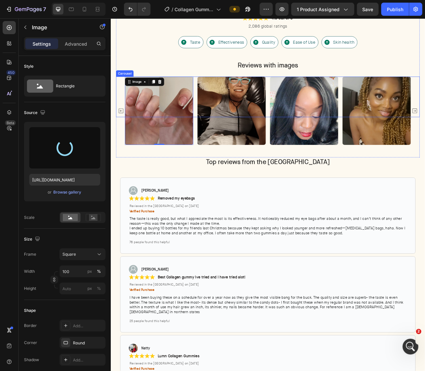
type input "[URL][DOMAIN_NAME]"
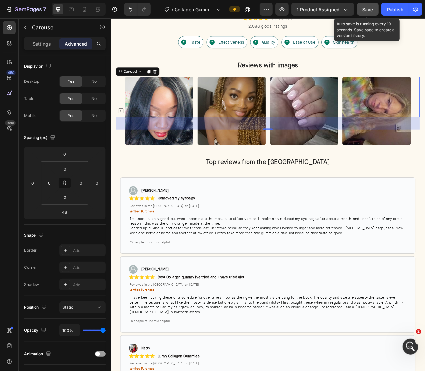
click at [372, 7] on span "Save" at bounding box center [368, 10] width 11 height 6
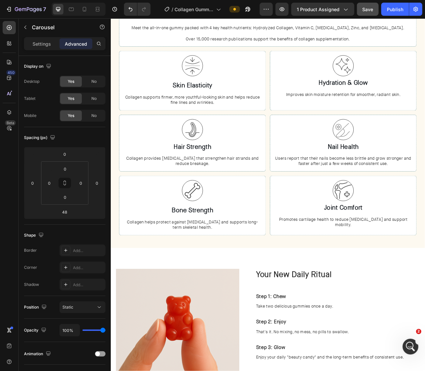
scroll to position [824, 0]
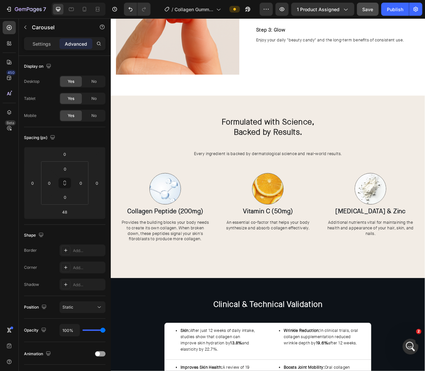
click at [259, 189] on span "Every ingredient is backed by dermatological science and real-world results." at bounding box center [308, 188] width 186 height 7
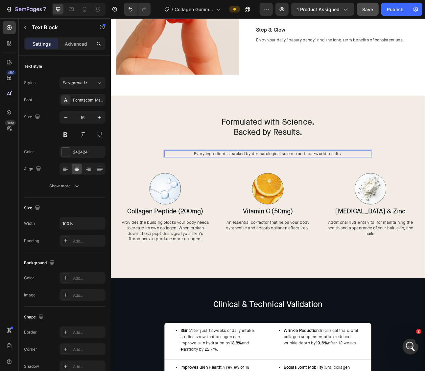
click at [255, 189] on span "Every ingredient is backed by dermatological science and real-world results." at bounding box center [308, 188] width 186 height 7
click at [257, 189] on span "Every ingredient is backed by dermatological science and real-world results." at bounding box center [308, 188] width 186 height 7
click at [232, 189] on span "Every ingredient is backed by dermatological science and real-world results." at bounding box center [308, 188] width 186 height 7
click at [231, 189] on span "Every ingredient is backed by dermatological science and real-world results." at bounding box center [308, 188] width 186 height 7
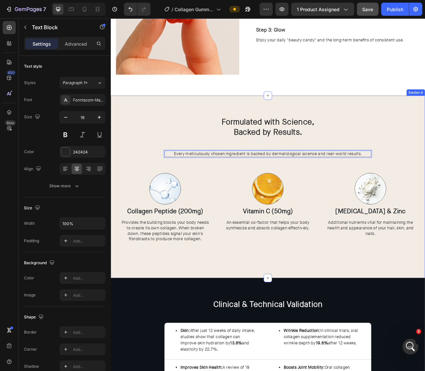
click at [350, 177] on div "Formulated with Science, Backed by Results. Heading Every meticulously chosen i…" at bounding box center [308, 230] width 382 height 177
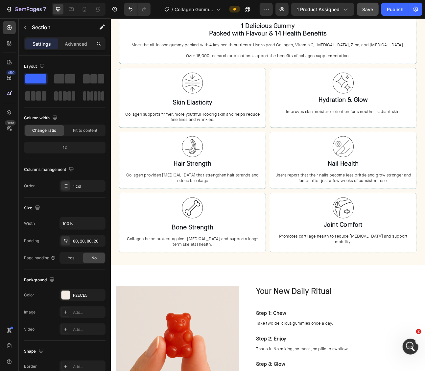
scroll to position [0, 0]
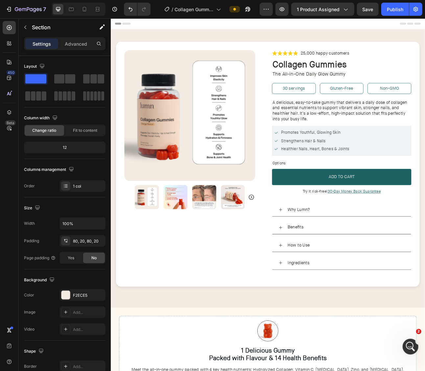
scroll to position [316, 0]
click at [355, 160] on span "Promotes Youthful, Glowing Skin" at bounding box center [362, 162] width 75 height 7
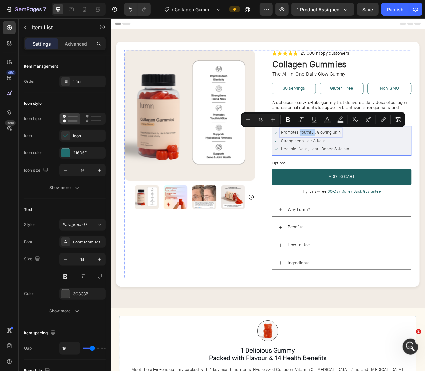
click at [425, 165] on div "Promotes Youthful, Glowing Skin Item List 0 Strengthens Hair & Nails Item List …" at bounding box center [400, 173] width 175 height 38
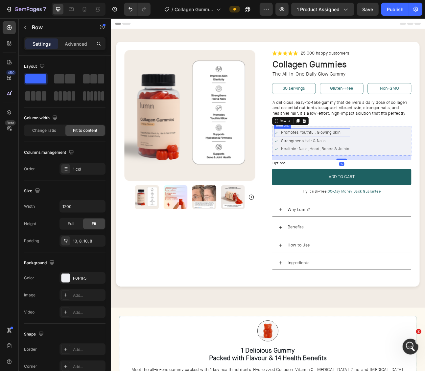
click at [369, 163] on span "Promotes Youthful, Glowing Skin" at bounding box center [362, 162] width 75 height 7
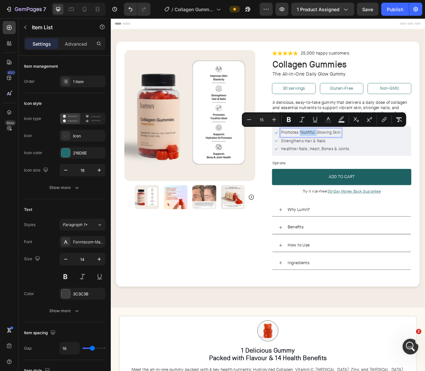
drag, startPoint x: 369, startPoint y: 161, endPoint x: 347, endPoint y: 162, distance: 22.4
click at [347, 162] on span "Promotes Youthful, Glowing Skin" at bounding box center [362, 162] width 75 height 7
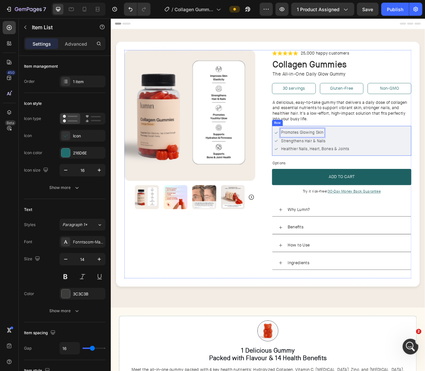
click at [425, 164] on div "Promotes Glowing Skin Item List 0 Strengthens Hair & Nails Item List Healthier …" at bounding box center [400, 173] width 175 height 38
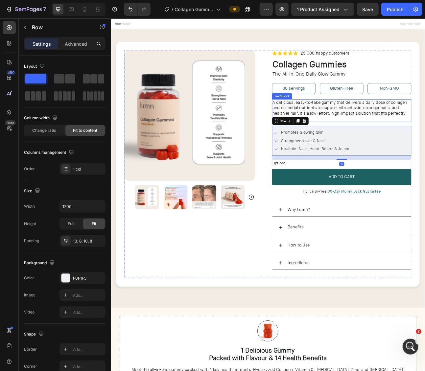
click at [425, 139] on span "A delicious, easy-to-take gummy that delivers a daily dose of collagen and esse…" at bounding box center [398, 133] width 169 height 27
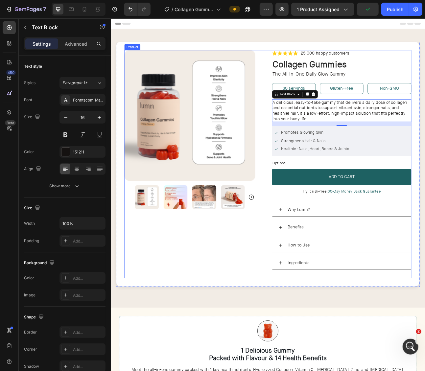
click at [265, 315] on div "Product Images" at bounding box center [215, 201] width 175 height 287
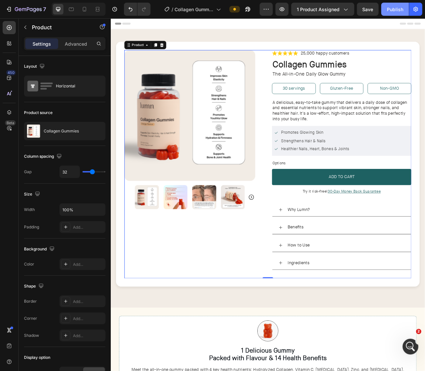
click at [387, 12] on button "Publish" at bounding box center [396, 9] width 28 height 13
